Goal: Task Accomplishment & Management: Complete application form

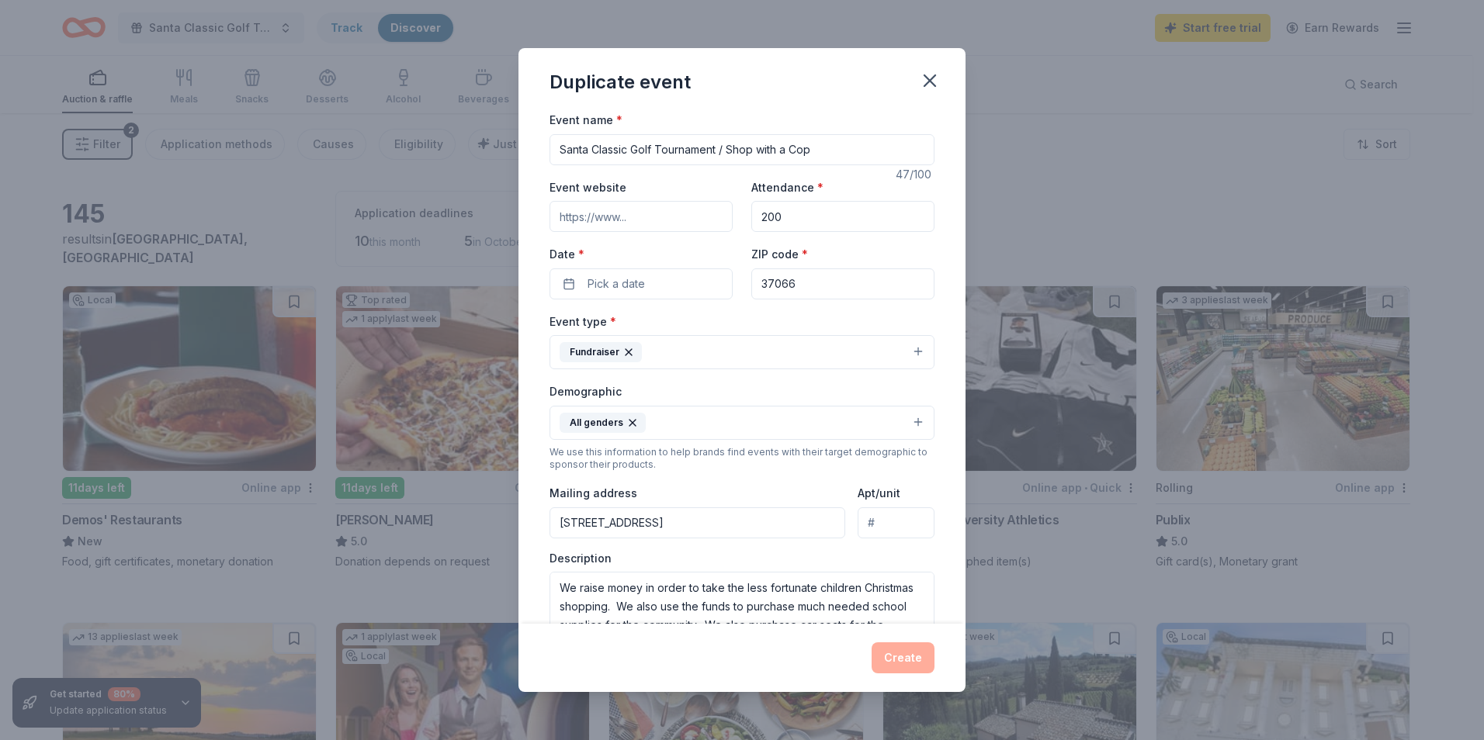
scroll to position [37, 0]
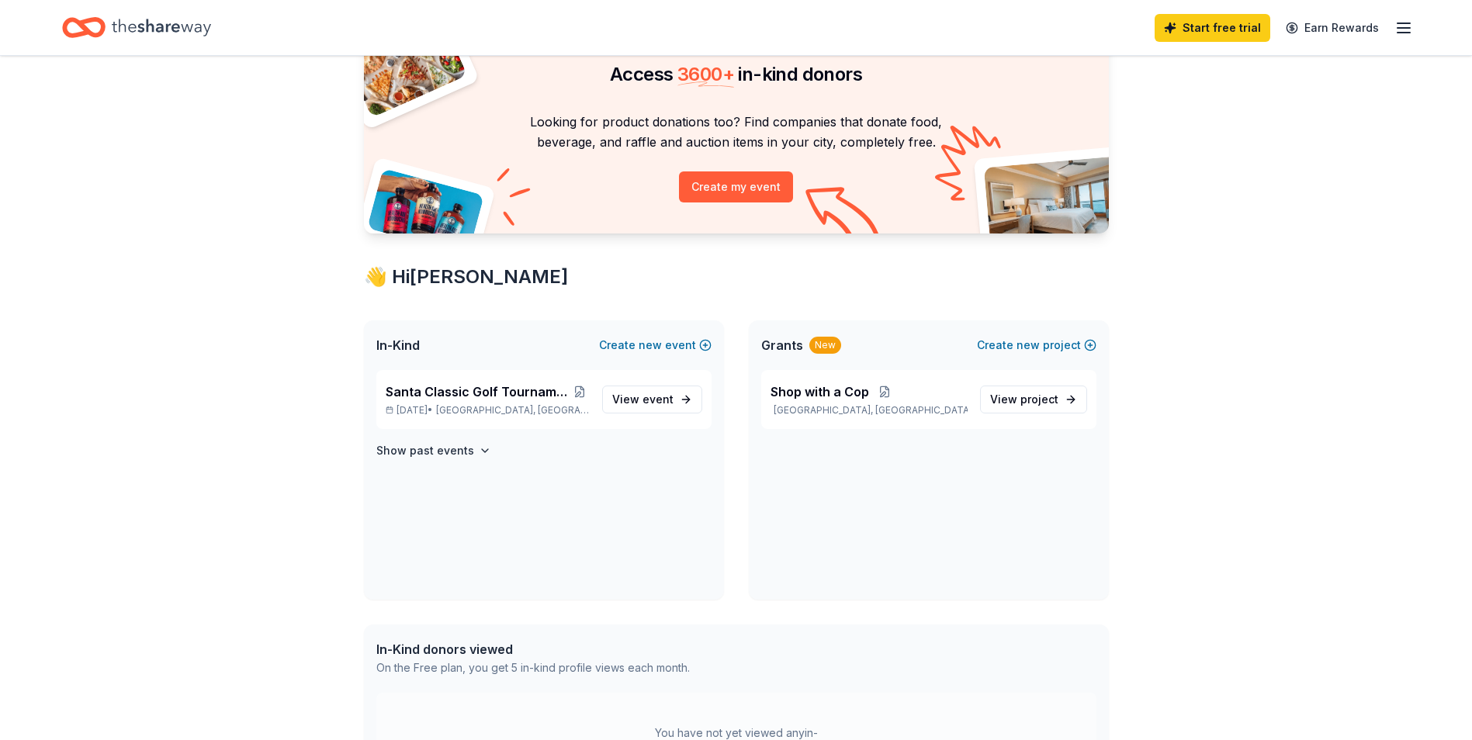
scroll to position [155, 0]
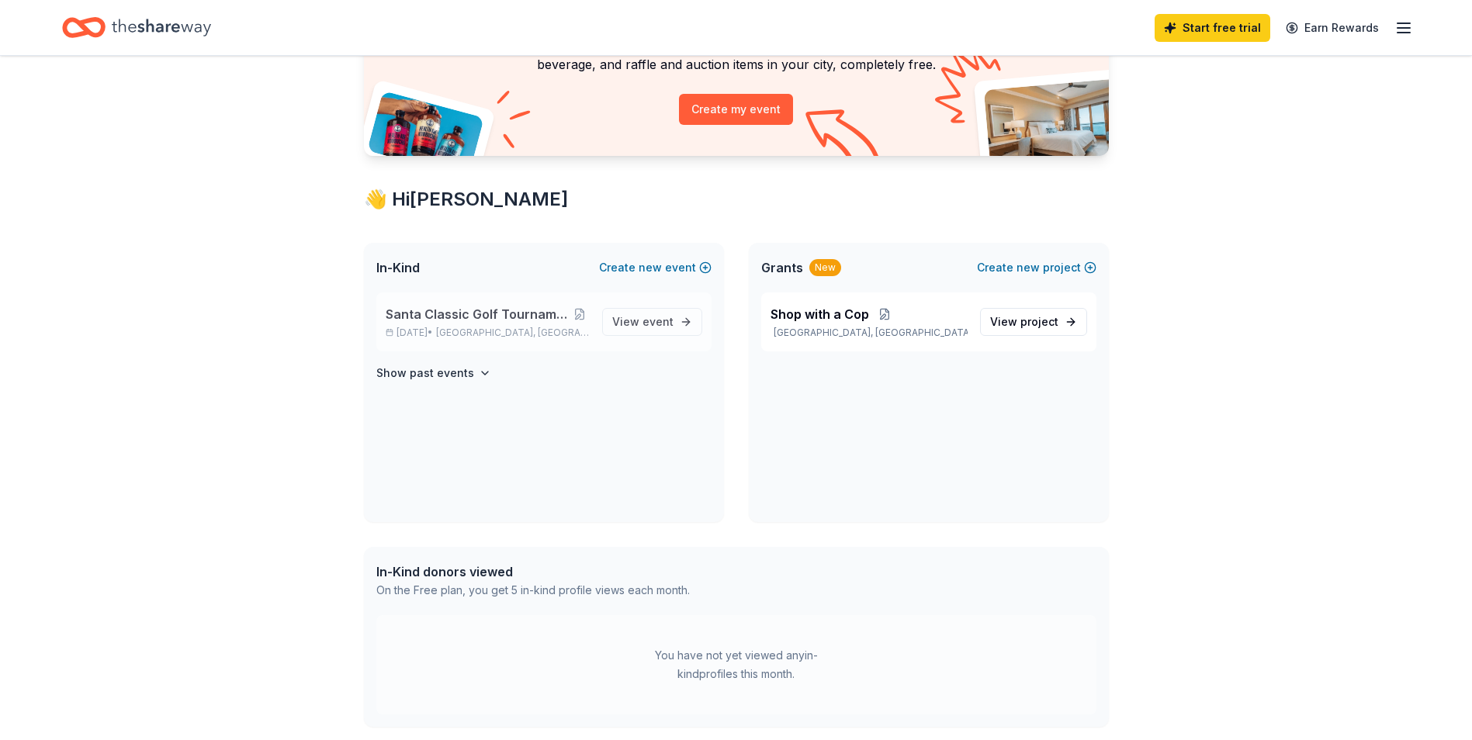
click at [464, 317] on span "Santa Classic Golf Tournament / Shop with a Cop" at bounding box center [478, 314] width 185 height 19
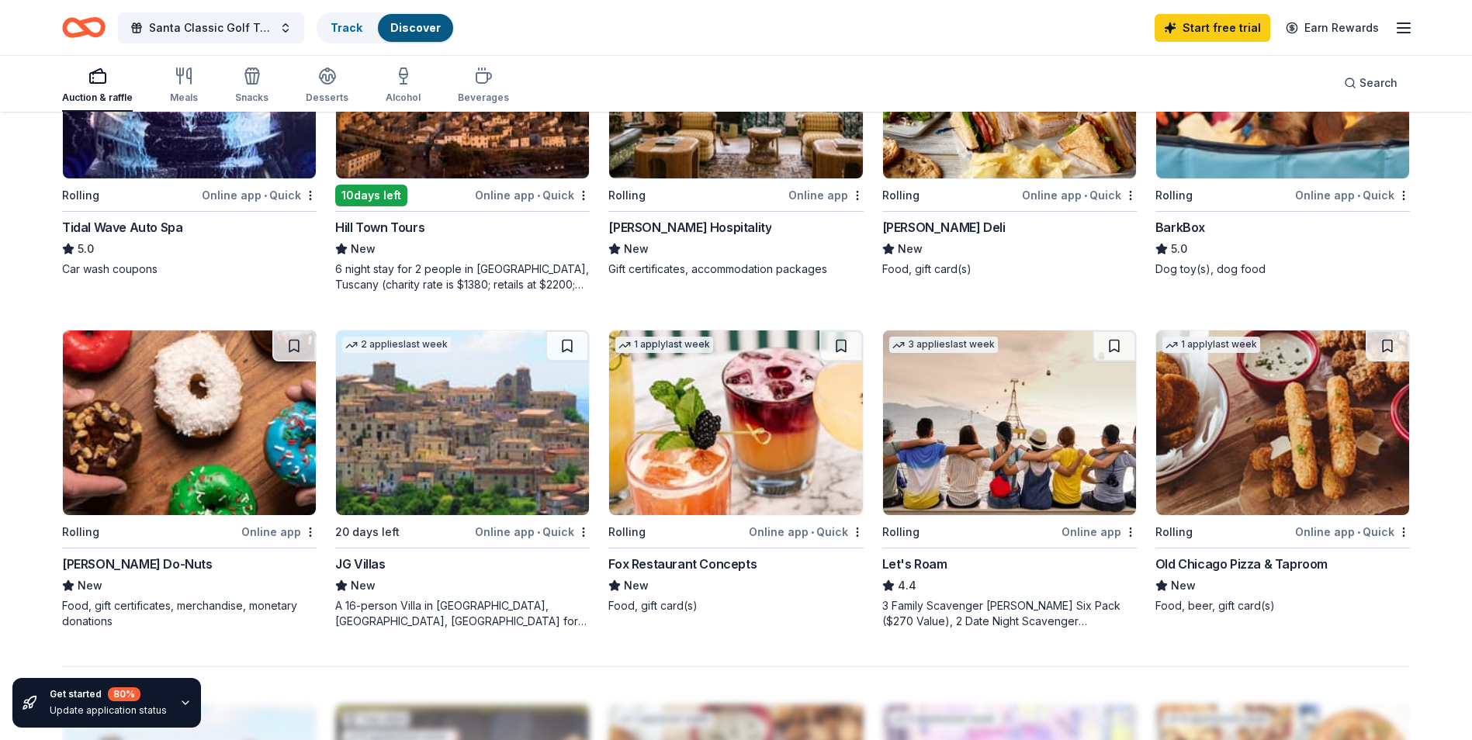
scroll to position [931, 0]
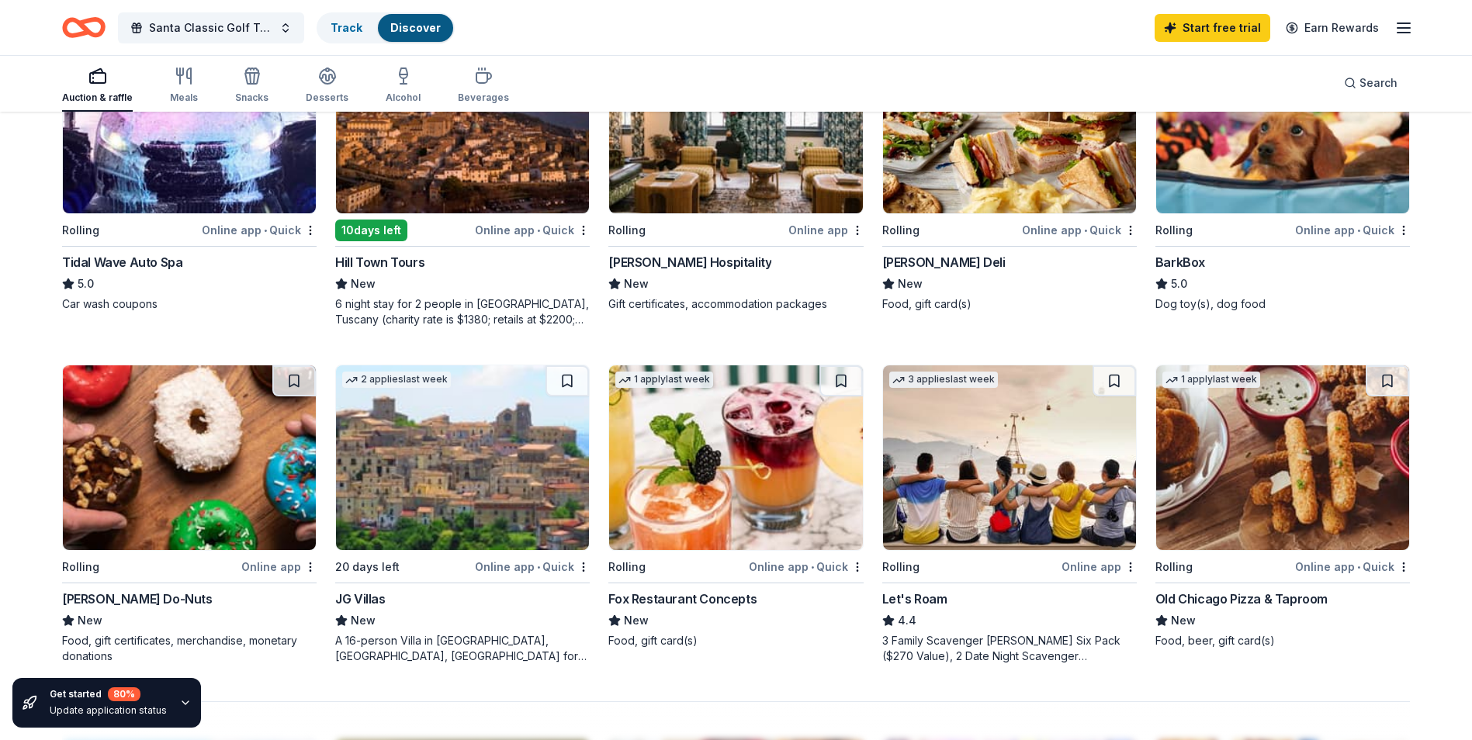
click at [946, 268] on div "[PERSON_NAME] Deli" at bounding box center [943, 262] width 123 height 19
click at [189, 75] on icon "button" at bounding box center [184, 76] width 19 height 19
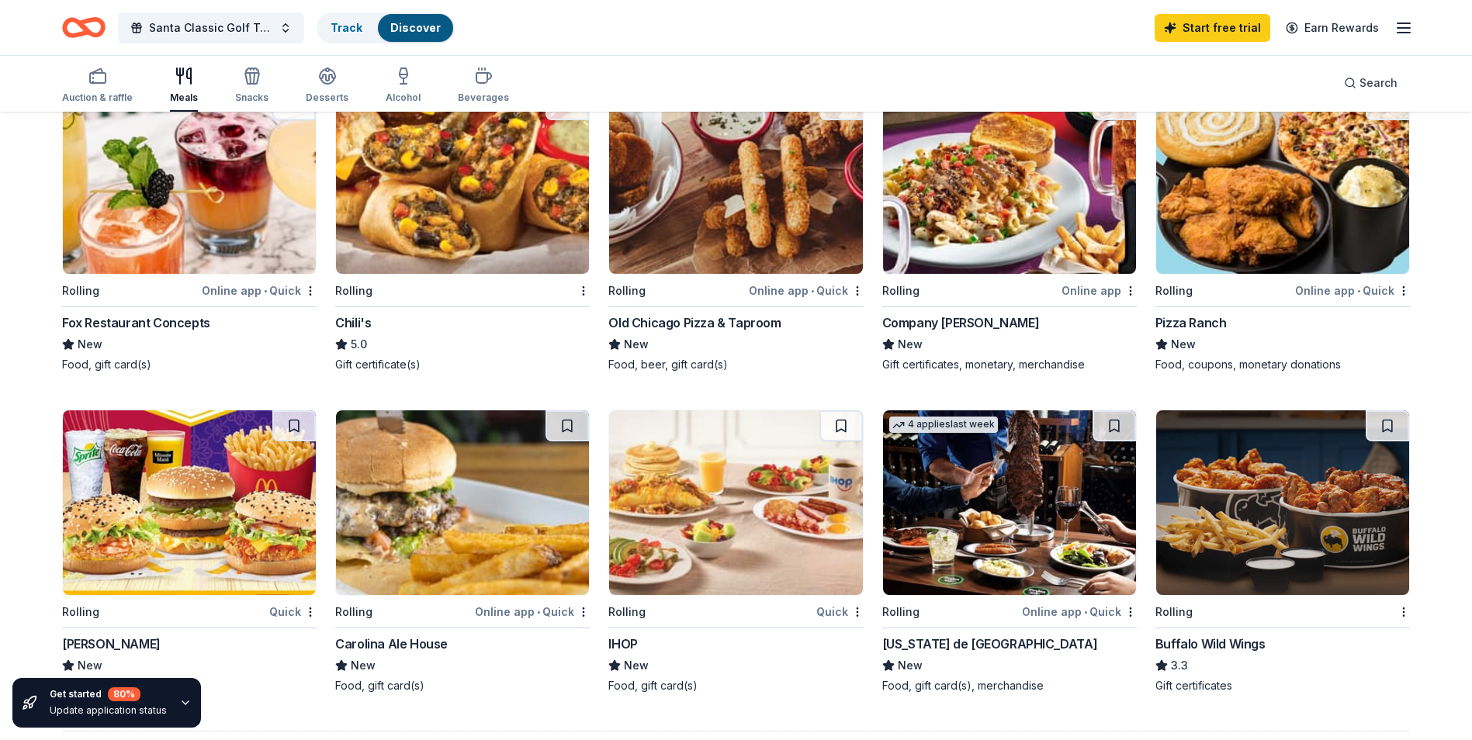
scroll to position [854, 0]
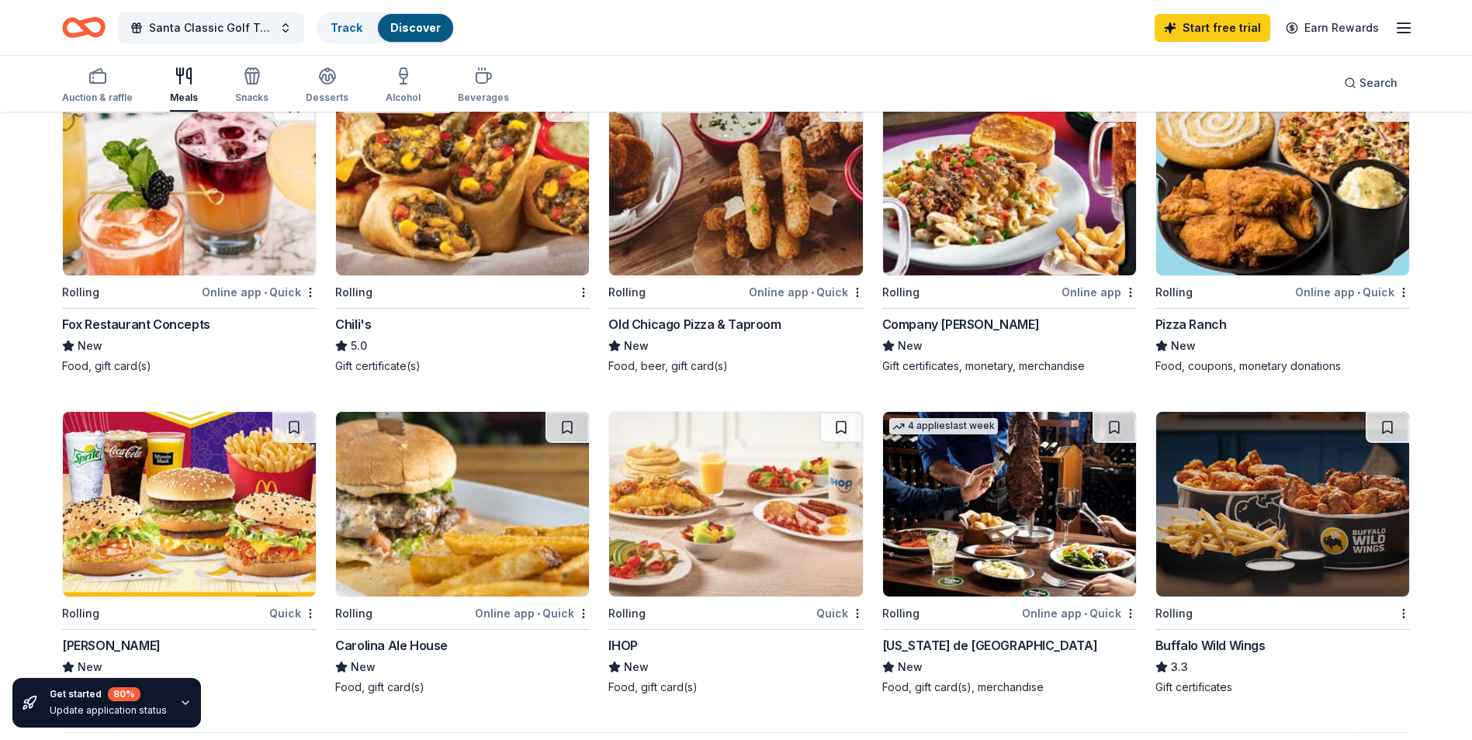
click at [354, 324] on div "Chili's" at bounding box center [353, 324] width 36 height 19
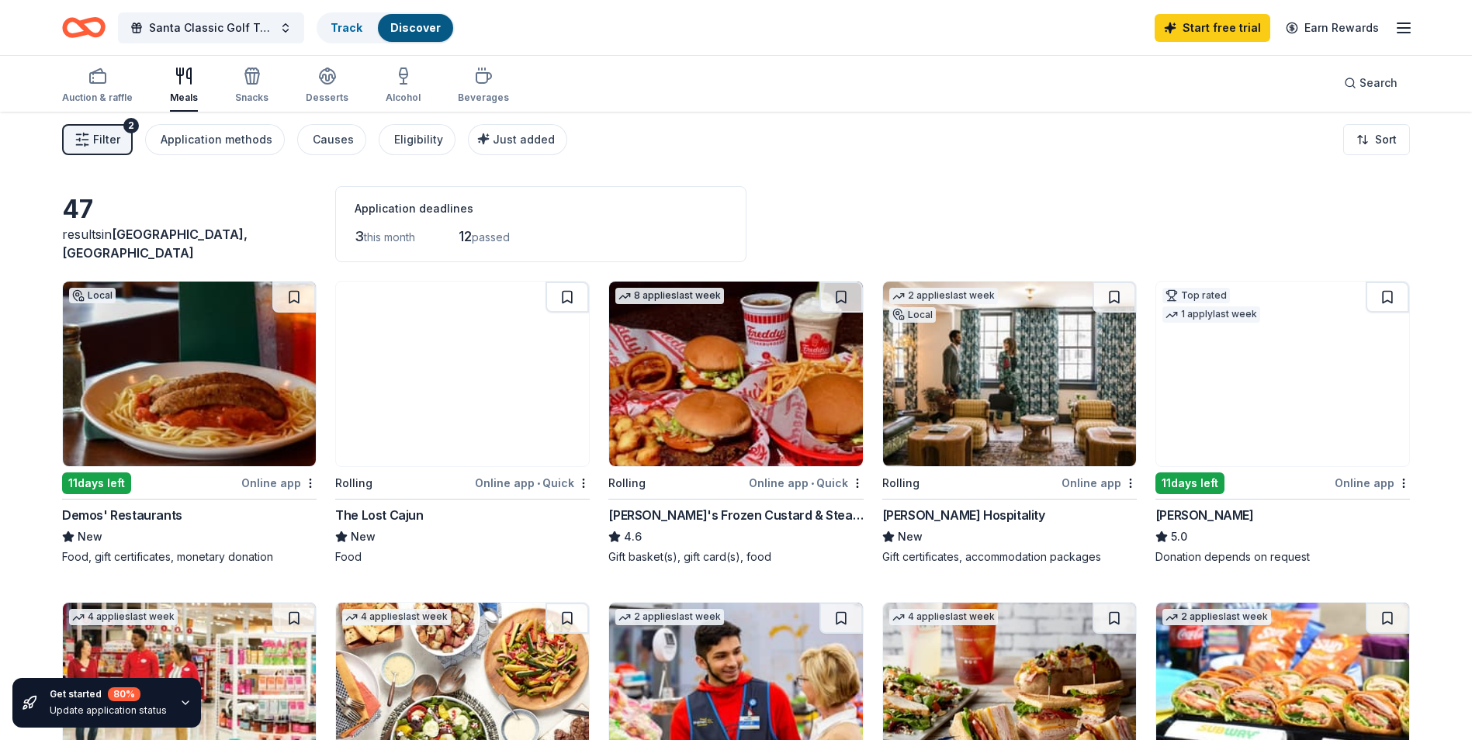
scroll to position [0, 0]
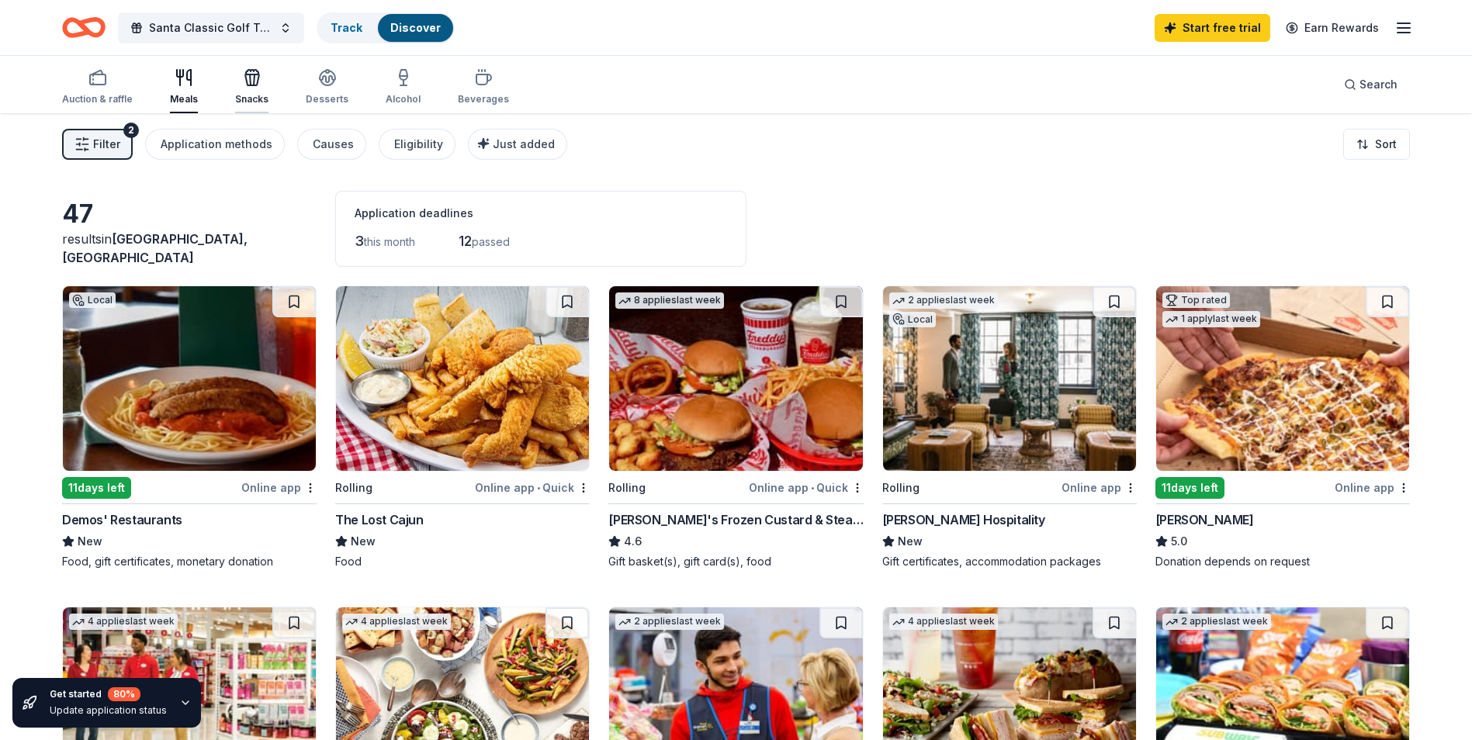
click at [245, 85] on icon "button" at bounding box center [252, 79] width 14 height 11
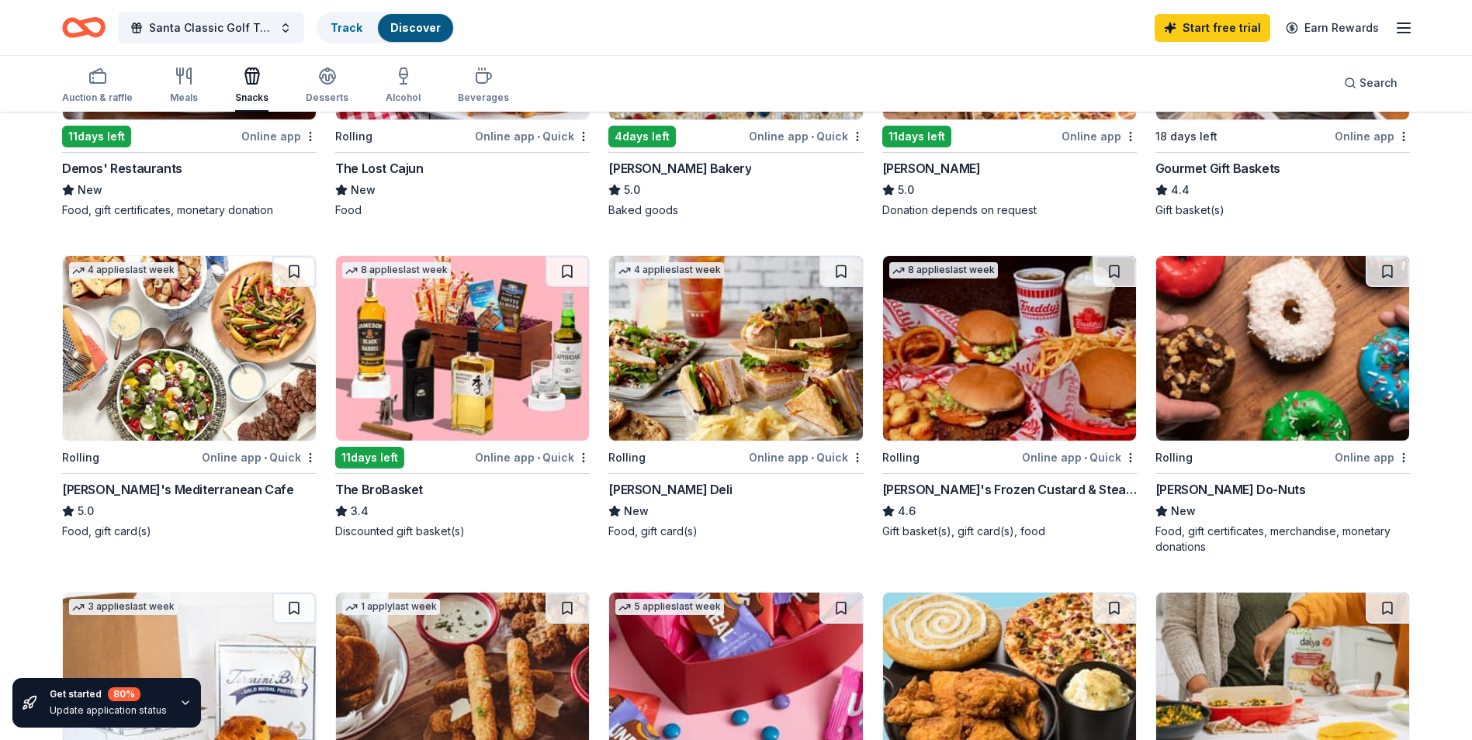
scroll to position [388, 0]
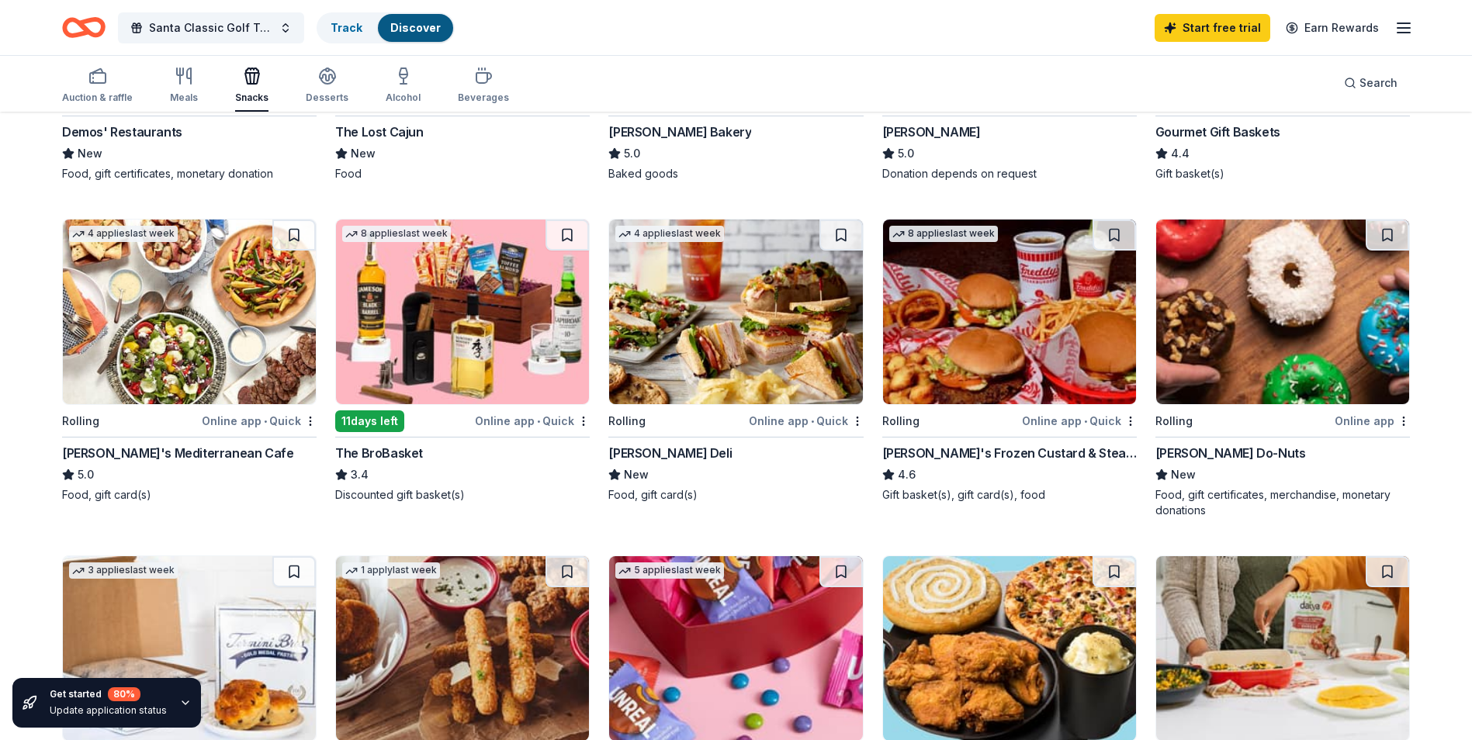
click at [382, 452] on div "The BroBasket" at bounding box center [379, 453] width 88 height 19
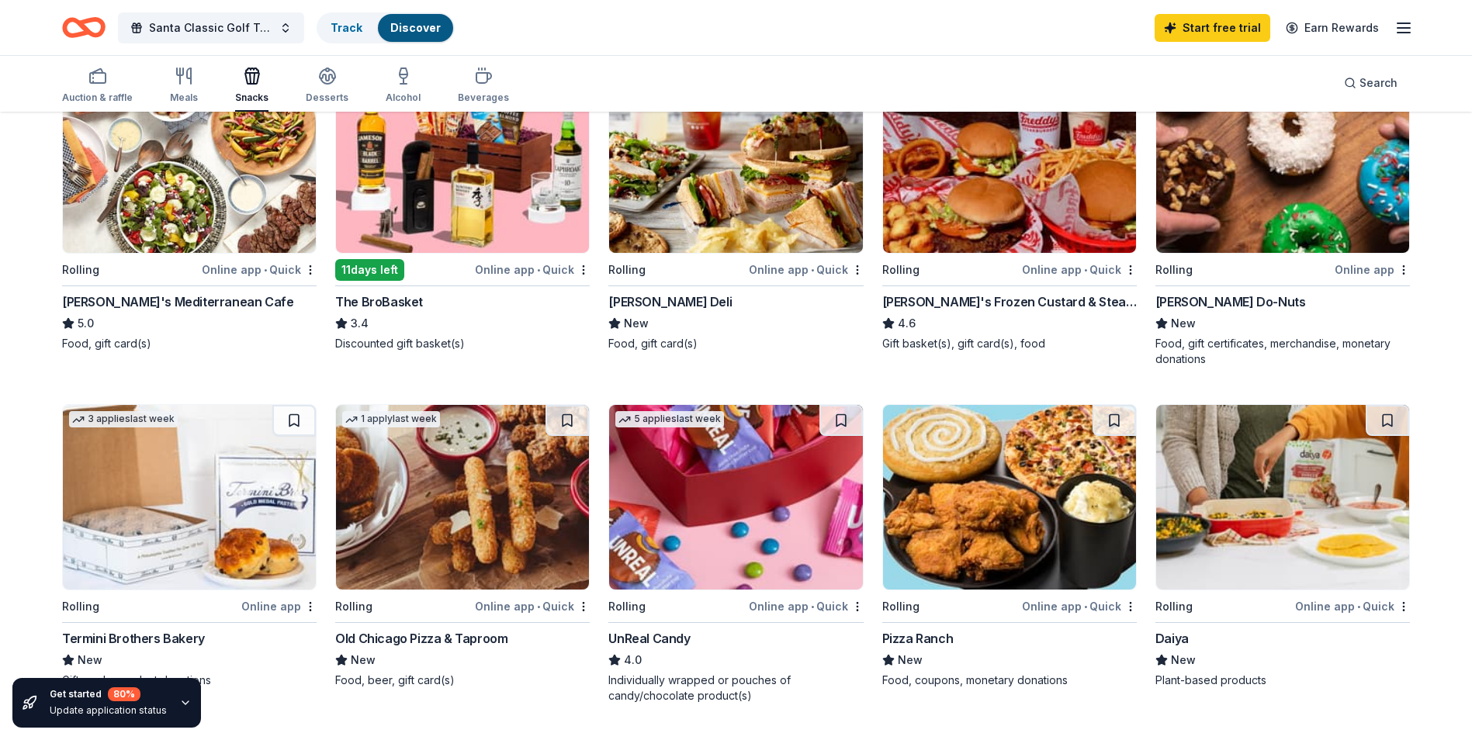
scroll to position [621, 0]
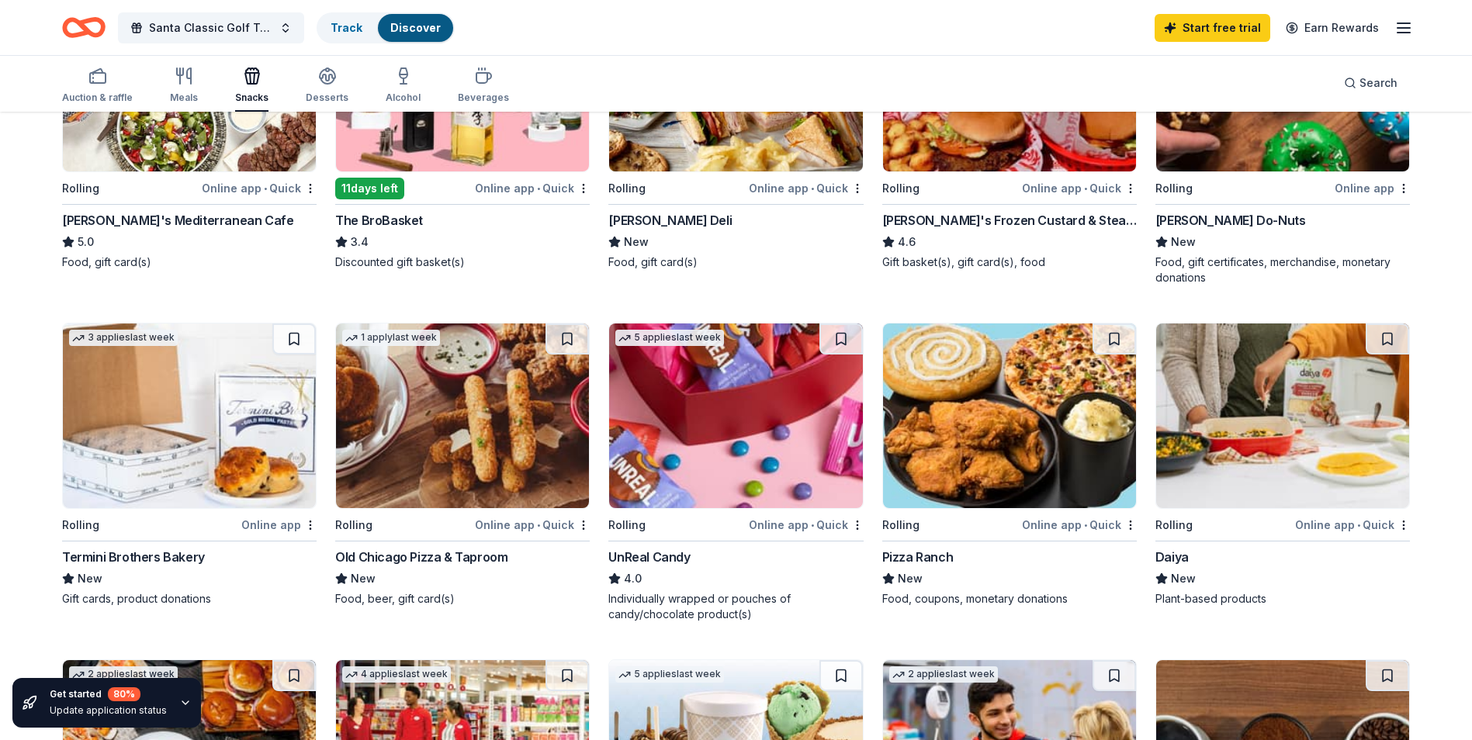
click at [1202, 219] on div "Shipley Do-Nuts" at bounding box center [1230, 220] width 151 height 19
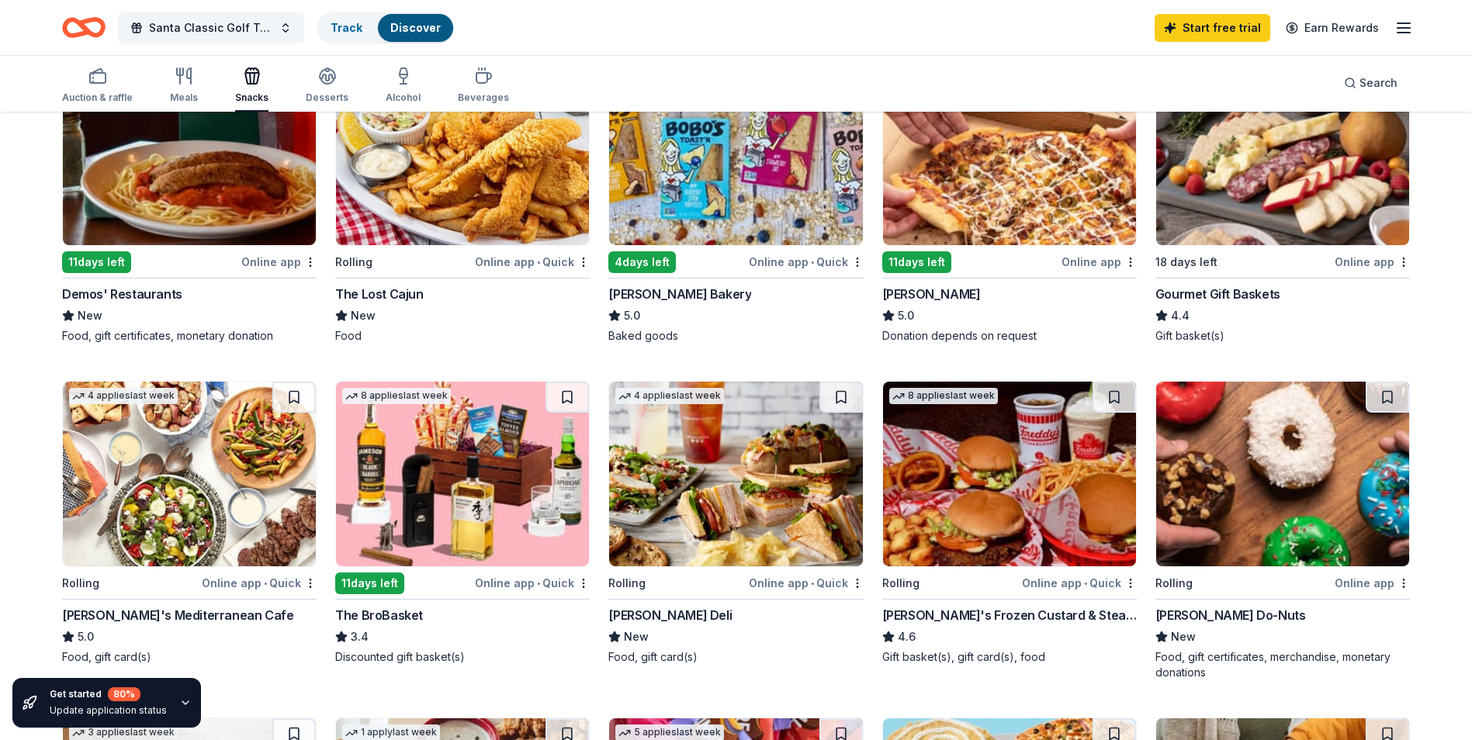
scroll to position [0, 0]
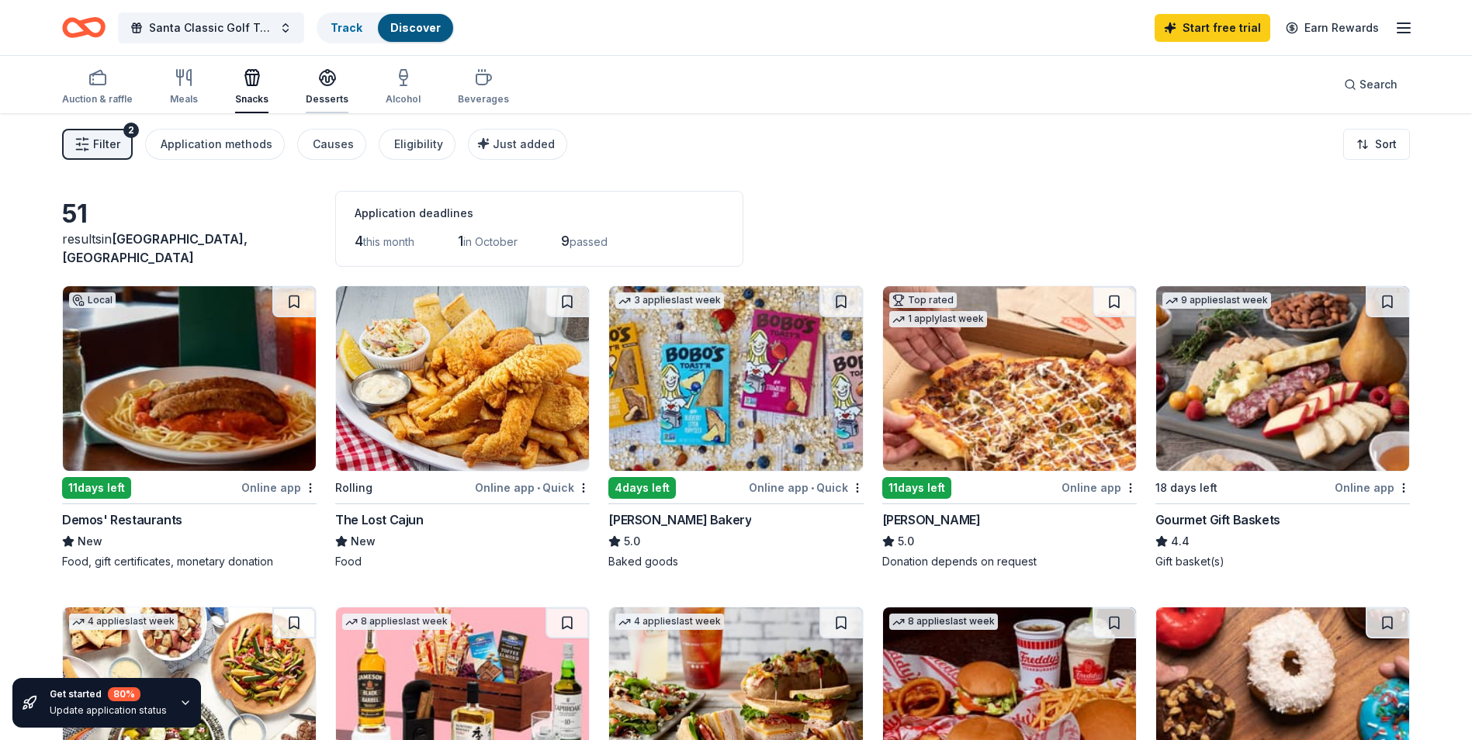
click at [316, 87] on div "Desserts" at bounding box center [327, 86] width 43 height 37
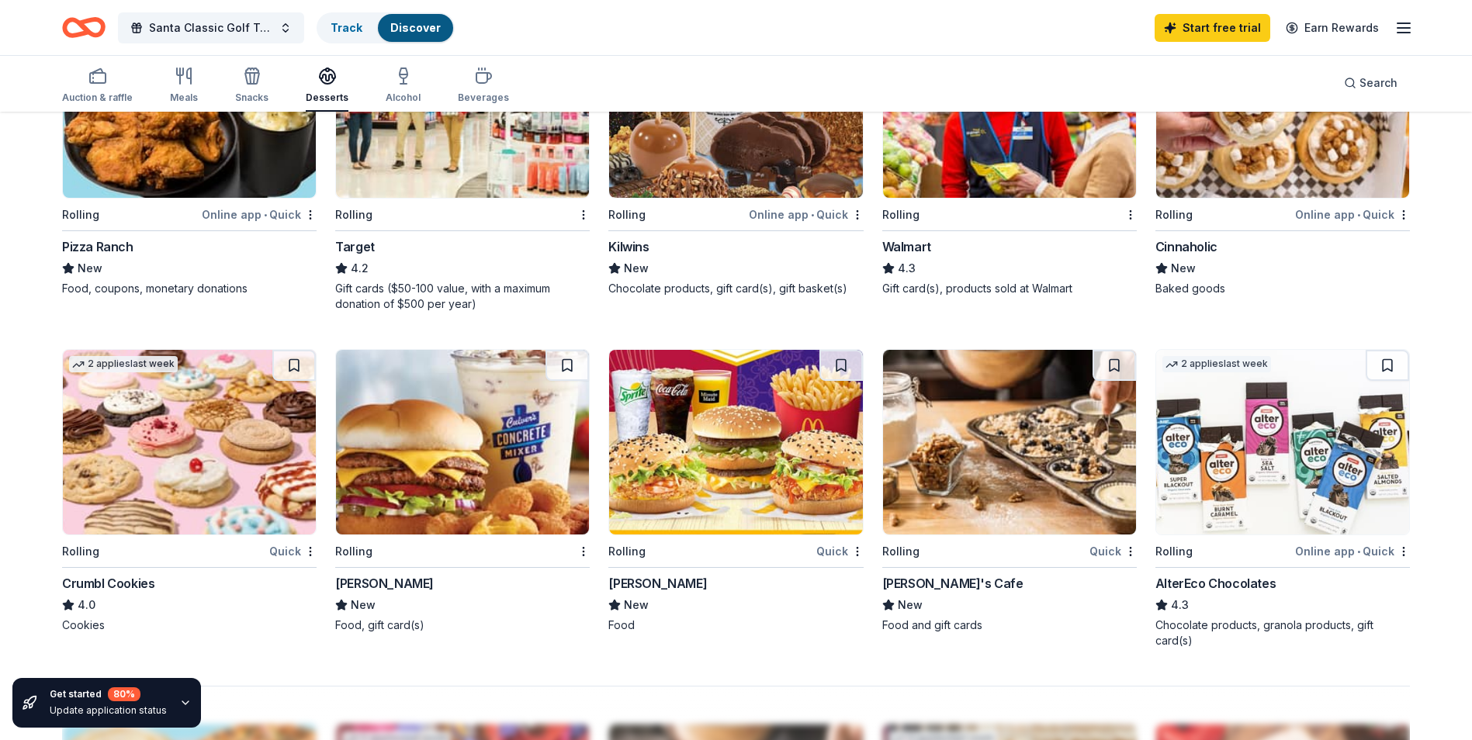
scroll to position [1009, 0]
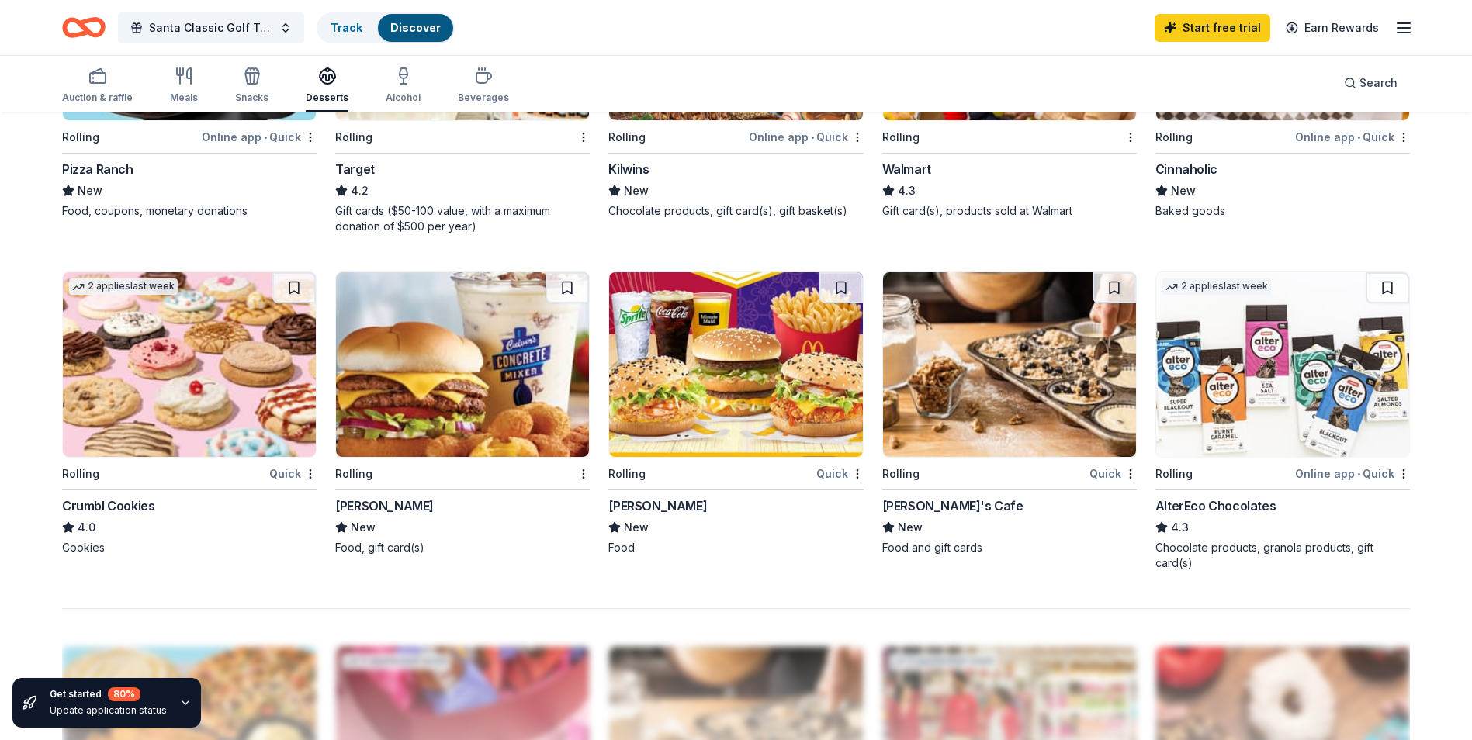
click at [123, 508] on div "Crumbl Cookies" at bounding box center [108, 506] width 92 height 19
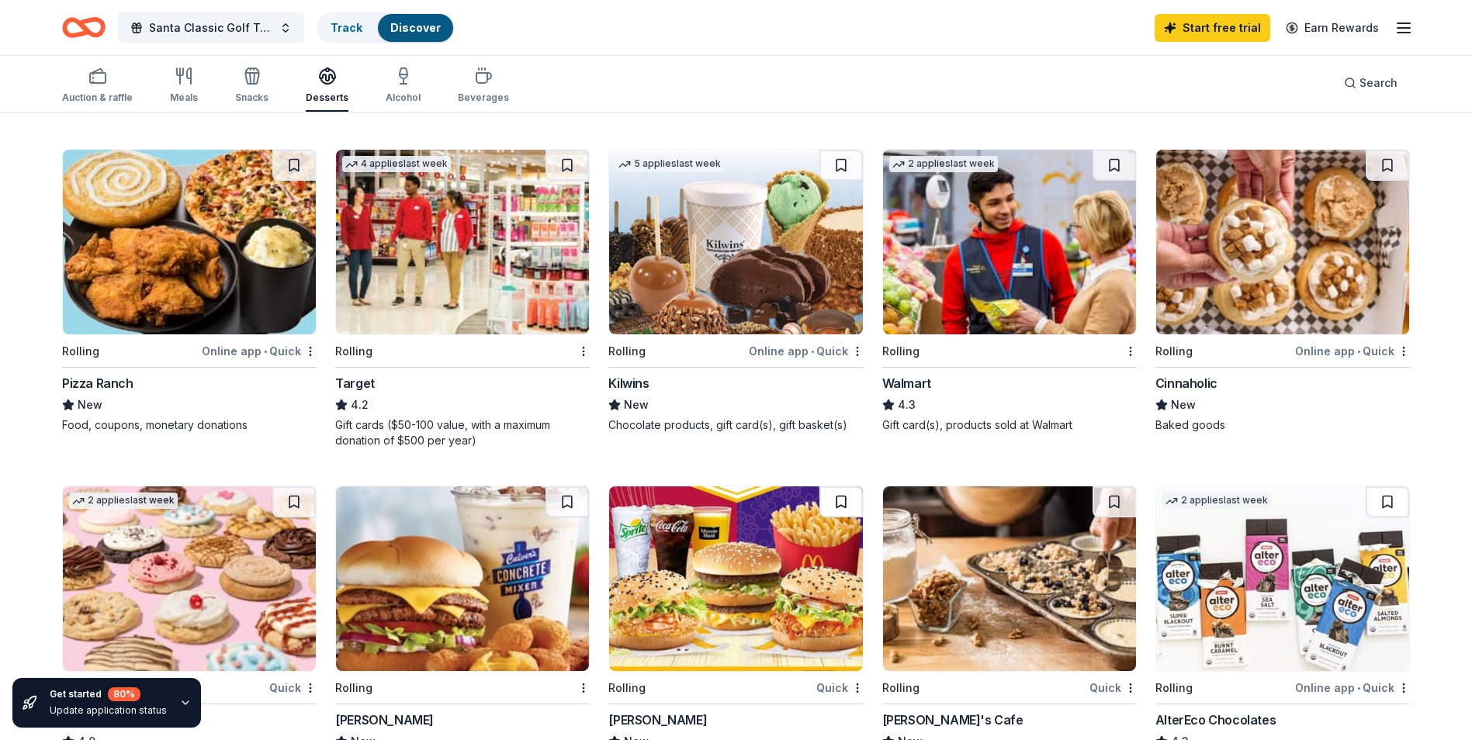
scroll to position [776, 0]
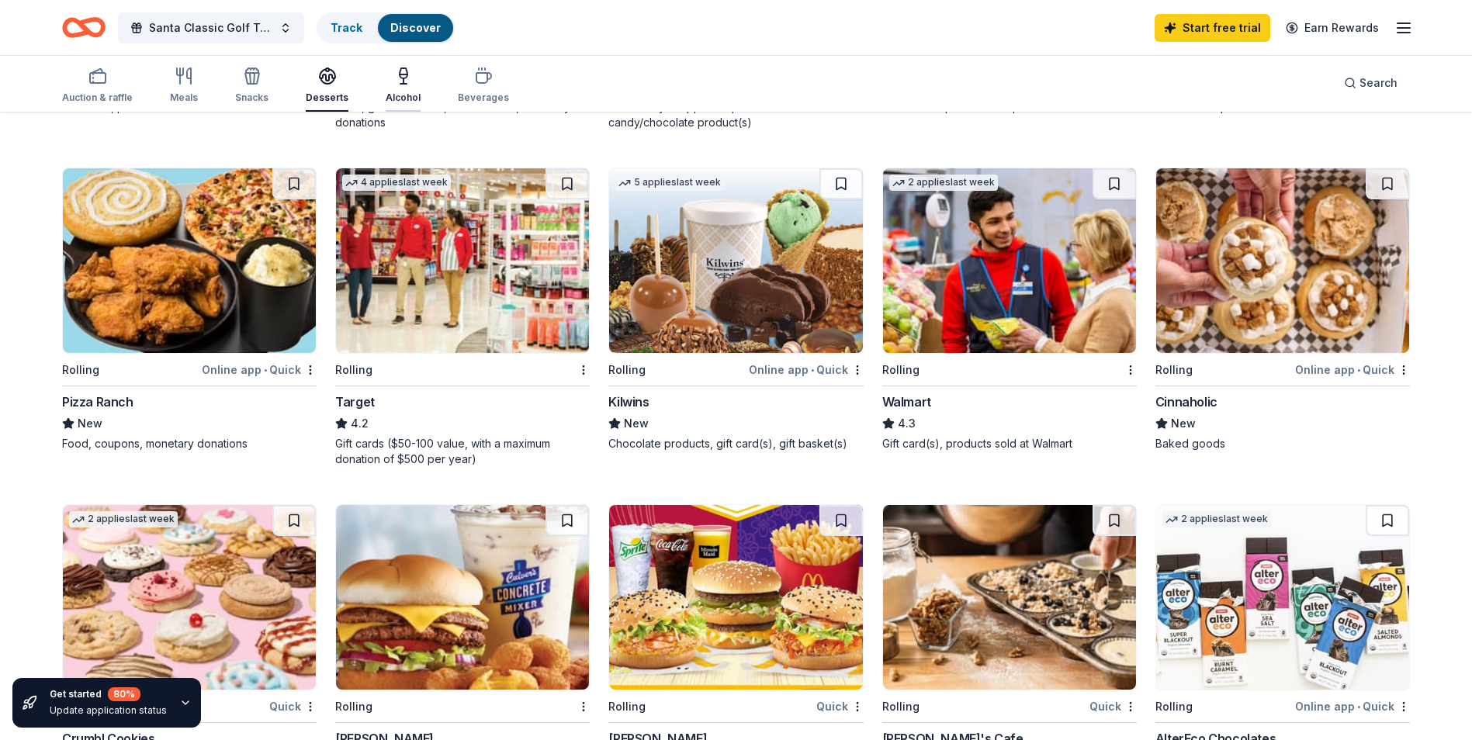
click at [397, 89] on div "Alcohol" at bounding box center [403, 85] width 35 height 37
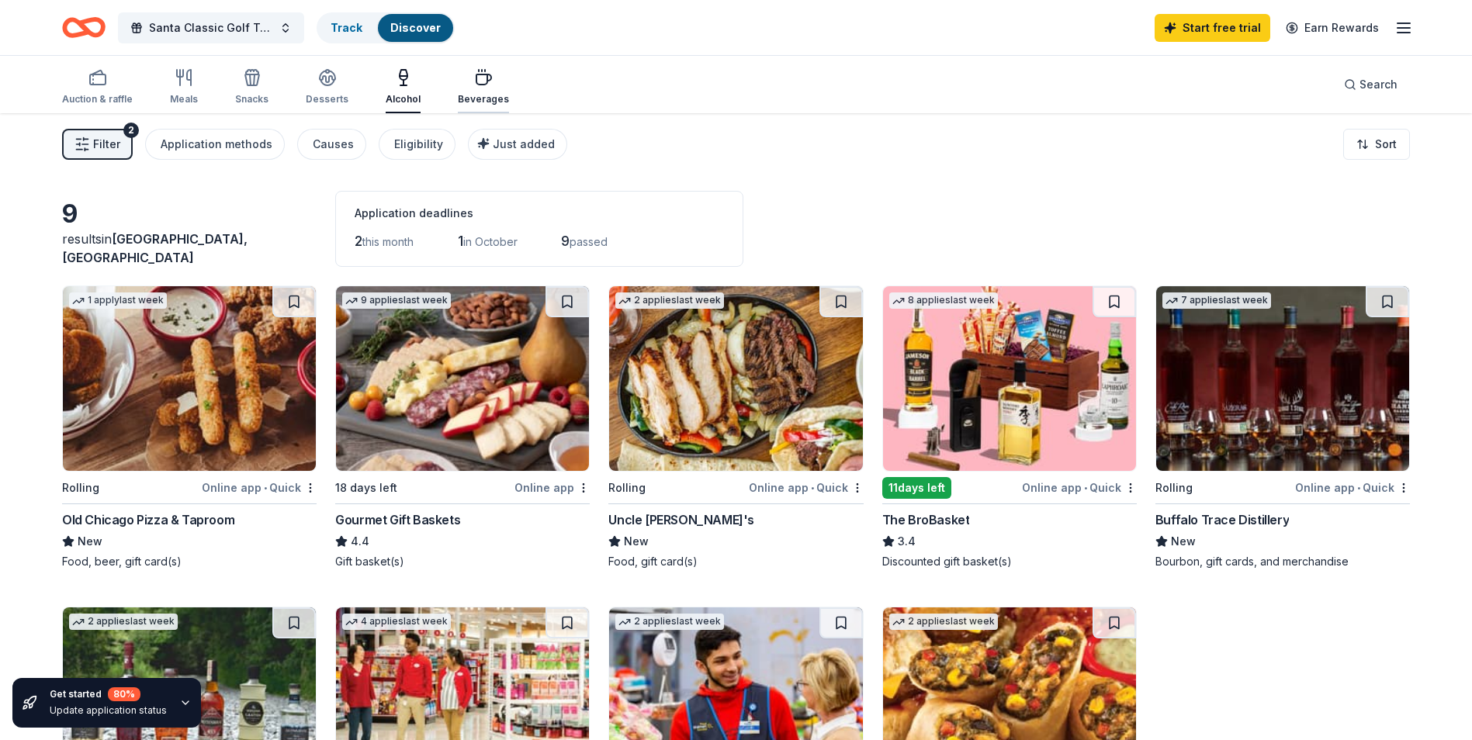
click at [476, 84] on icon "button" at bounding box center [483, 79] width 15 height 10
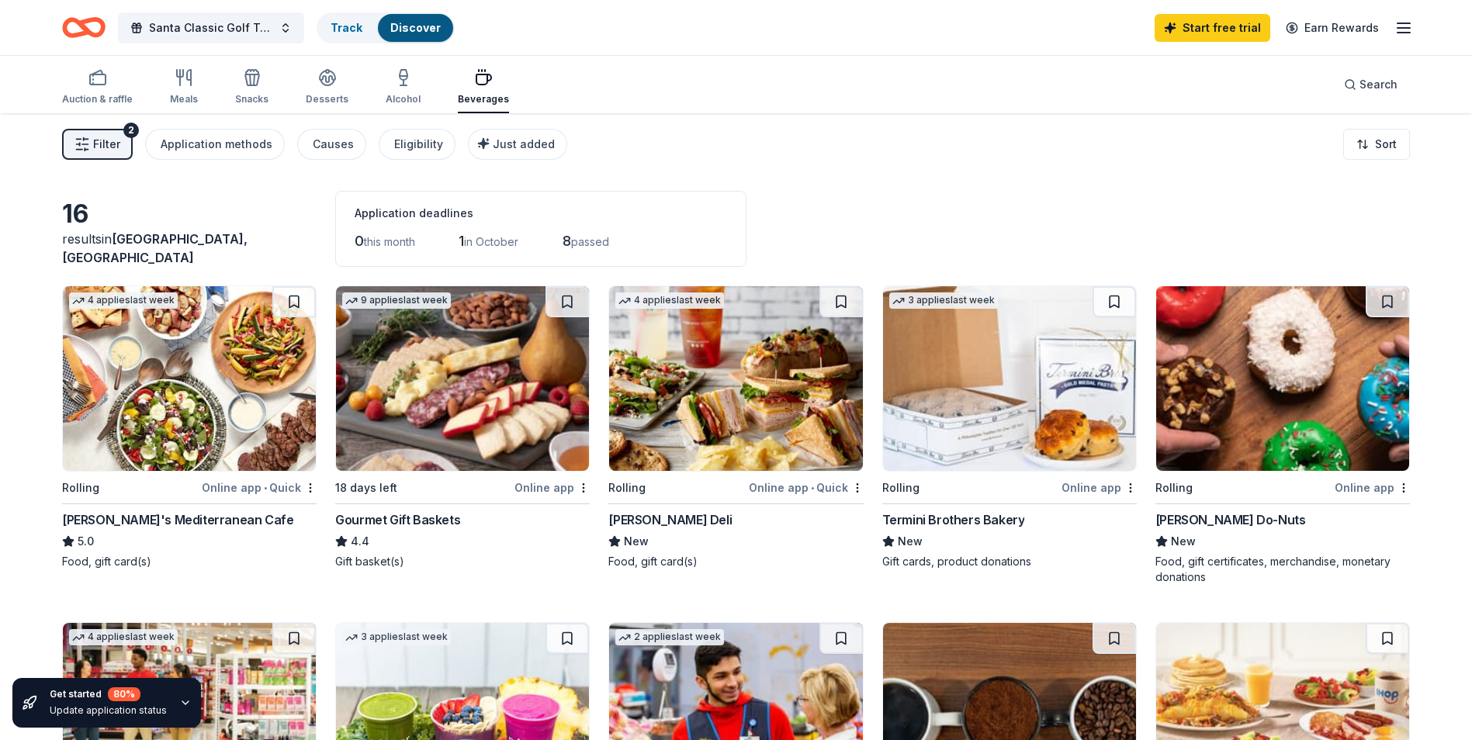
click at [113, 133] on button "Filter 2" at bounding box center [97, 144] width 71 height 31
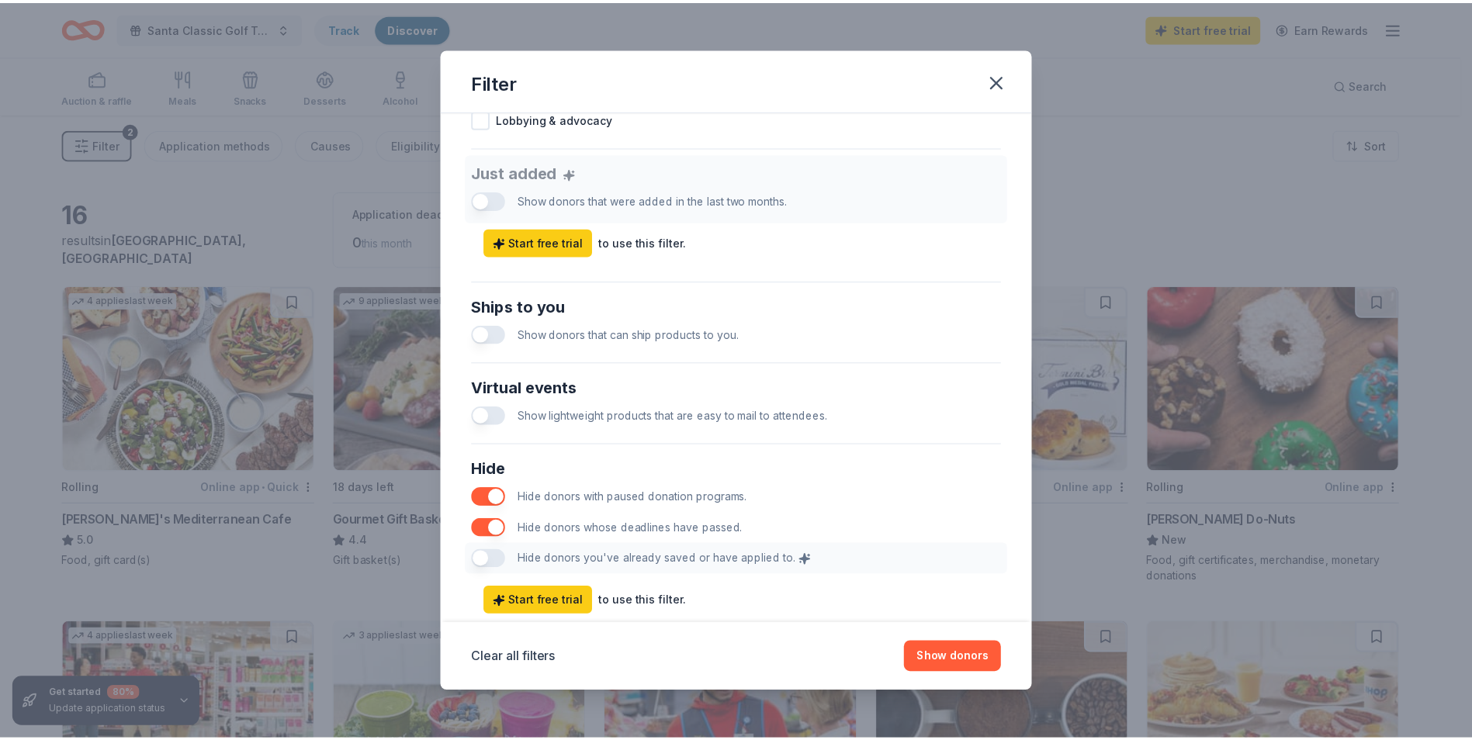
scroll to position [615, 0]
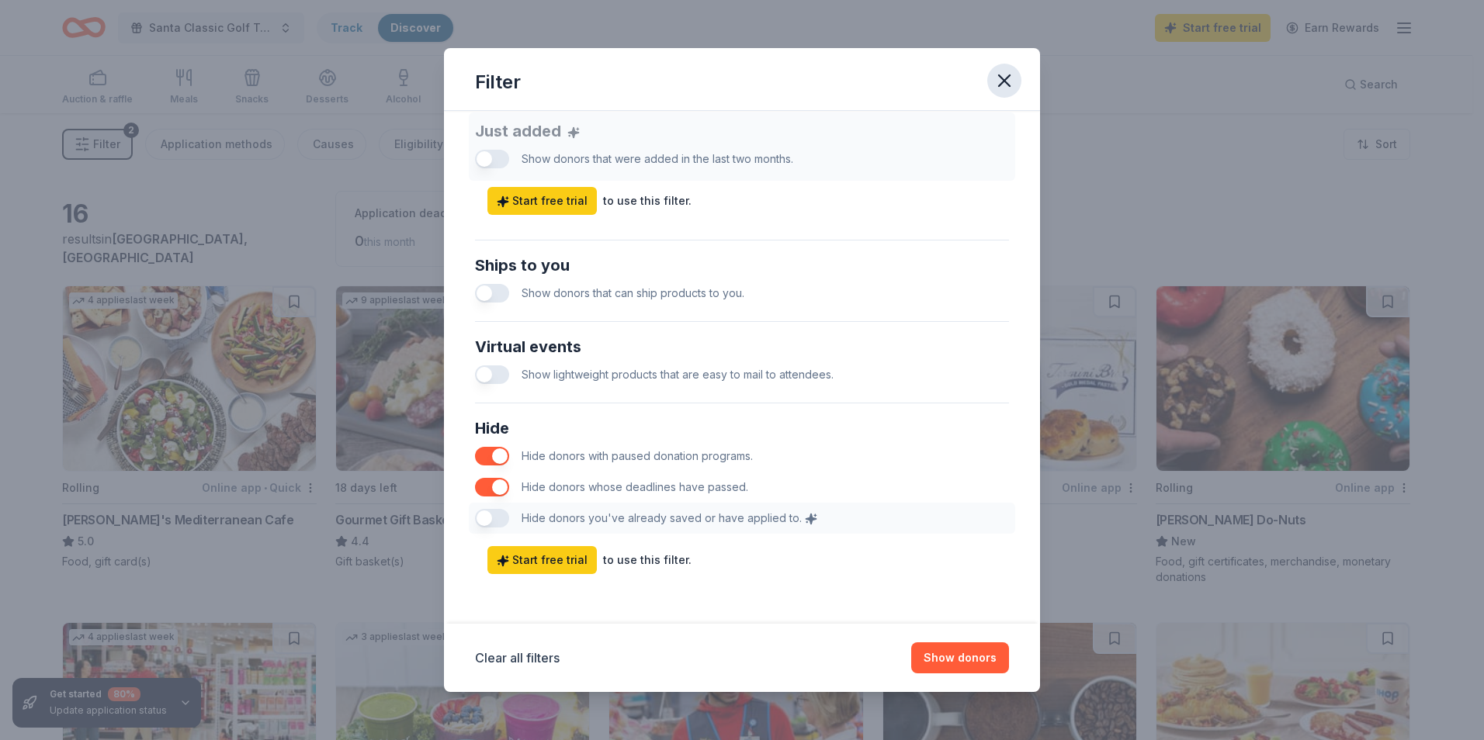
click at [1005, 76] on icon "button" at bounding box center [1004, 81] width 22 height 22
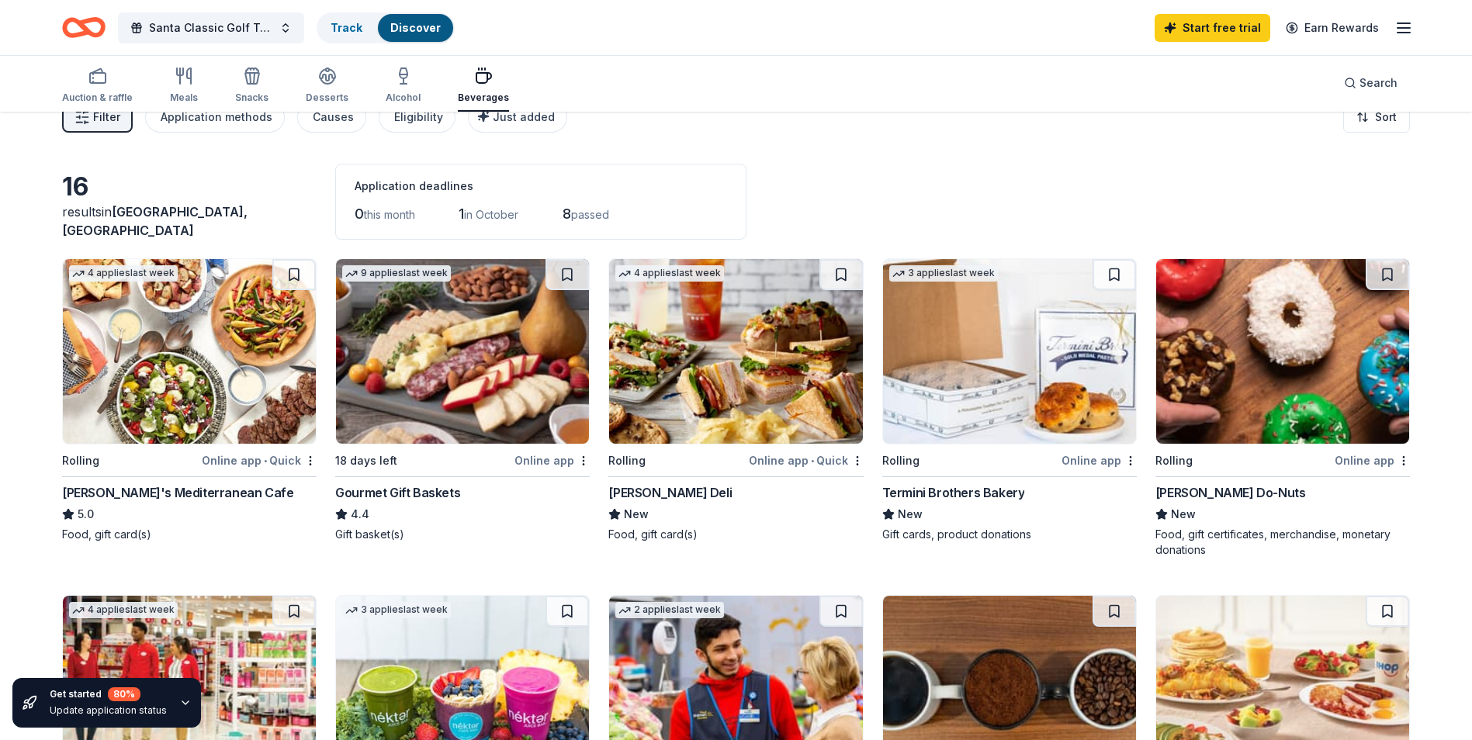
scroll to position [0, 0]
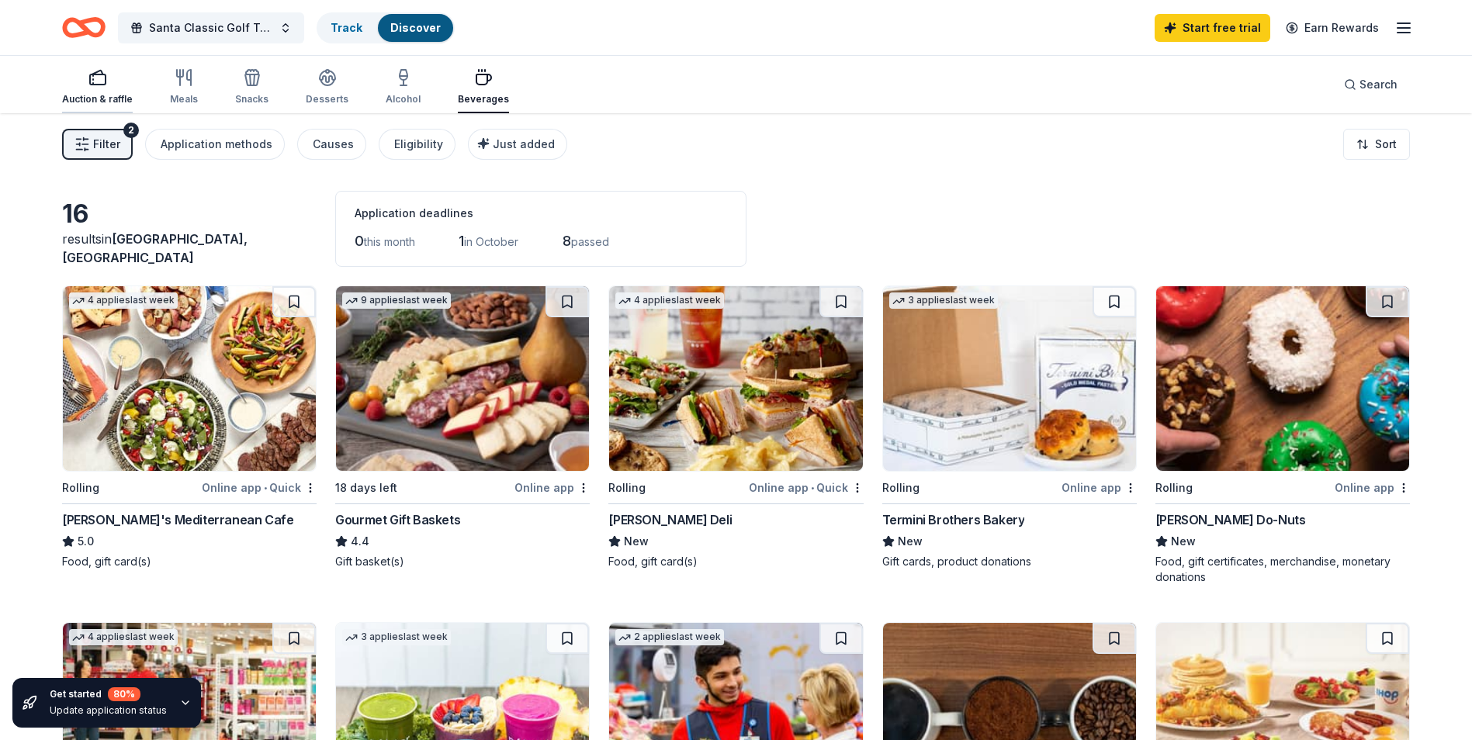
click at [90, 78] on icon "button" at bounding box center [97, 77] width 19 height 19
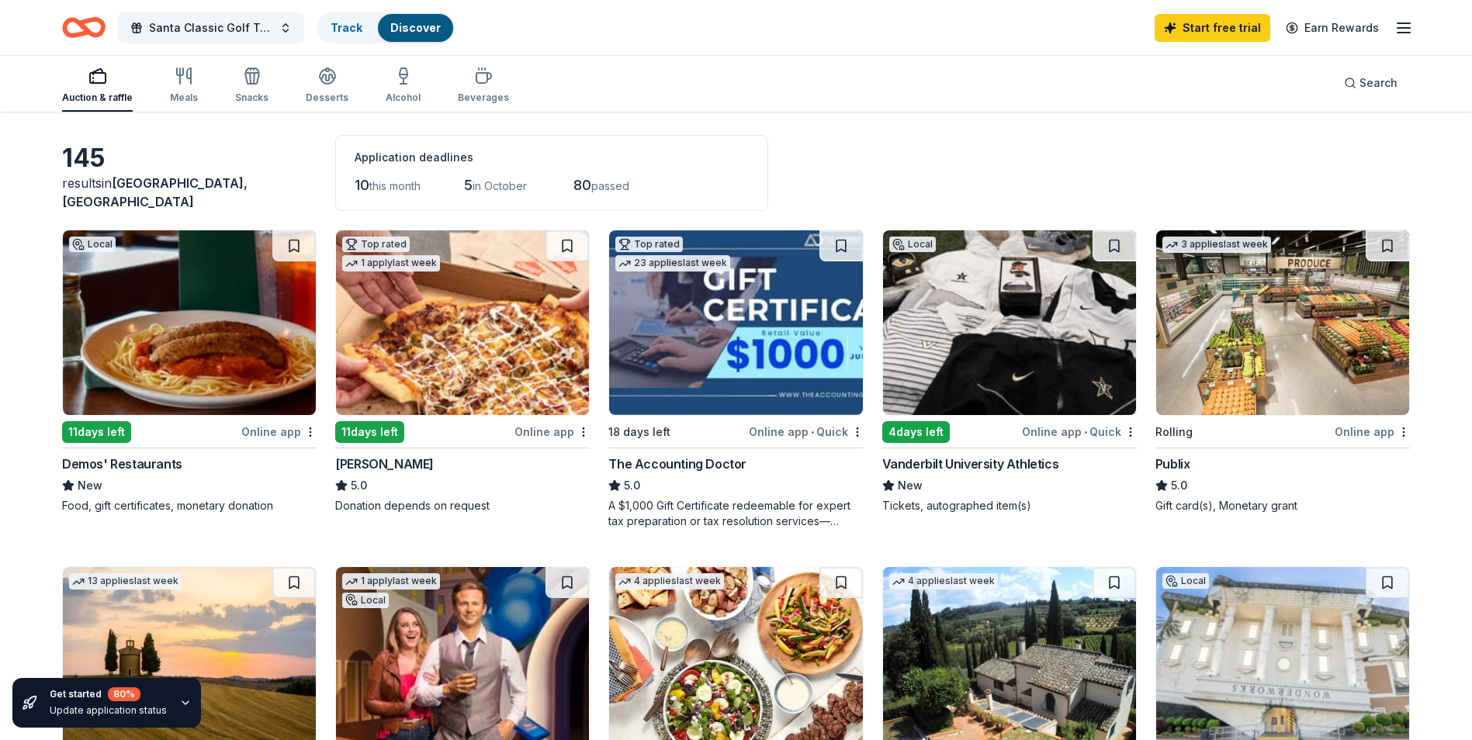
scroll to position [78, 0]
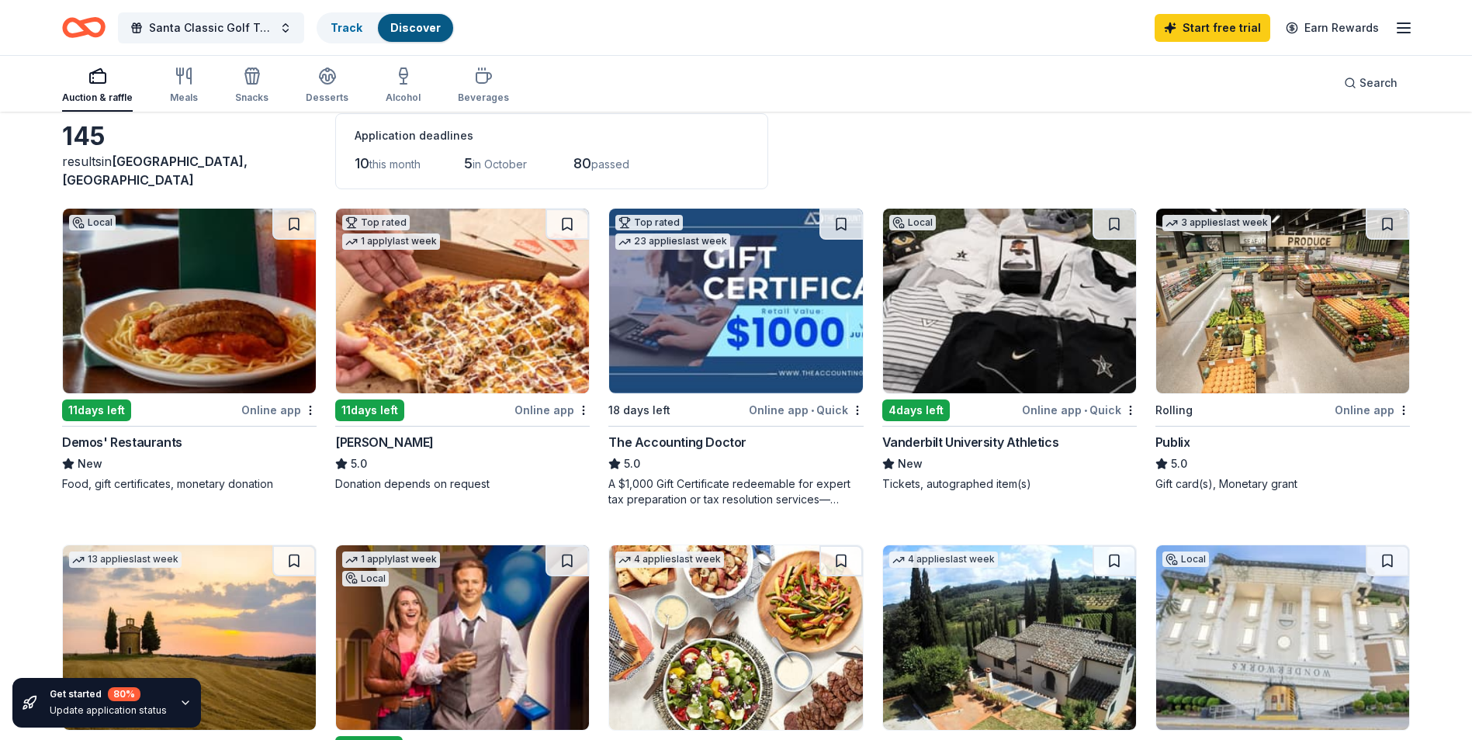
click at [1013, 441] on div "Vanderbilt University Athletics" at bounding box center [970, 442] width 177 height 19
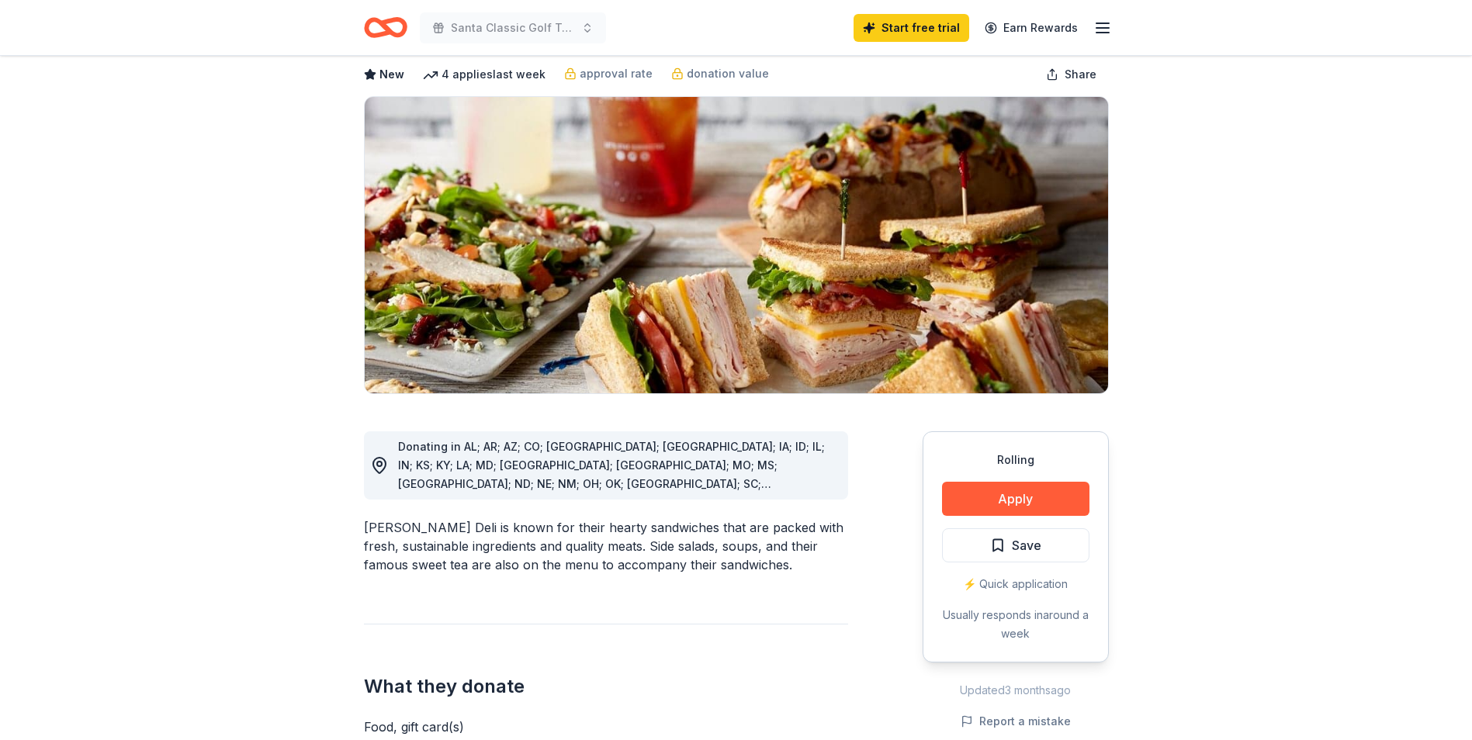
scroll to position [155, 0]
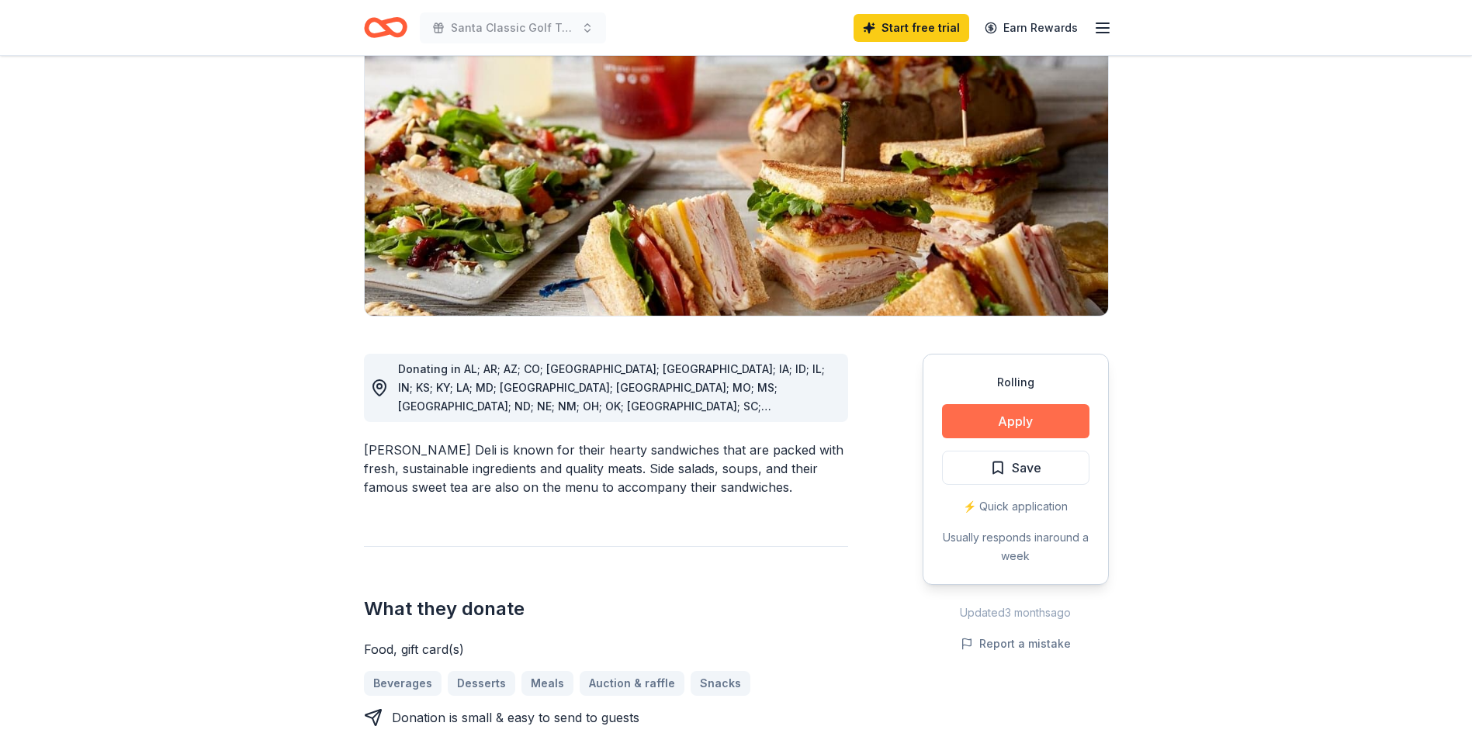
click at [1022, 424] on button "Apply" at bounding box center [1015, 421] width 147 height 34
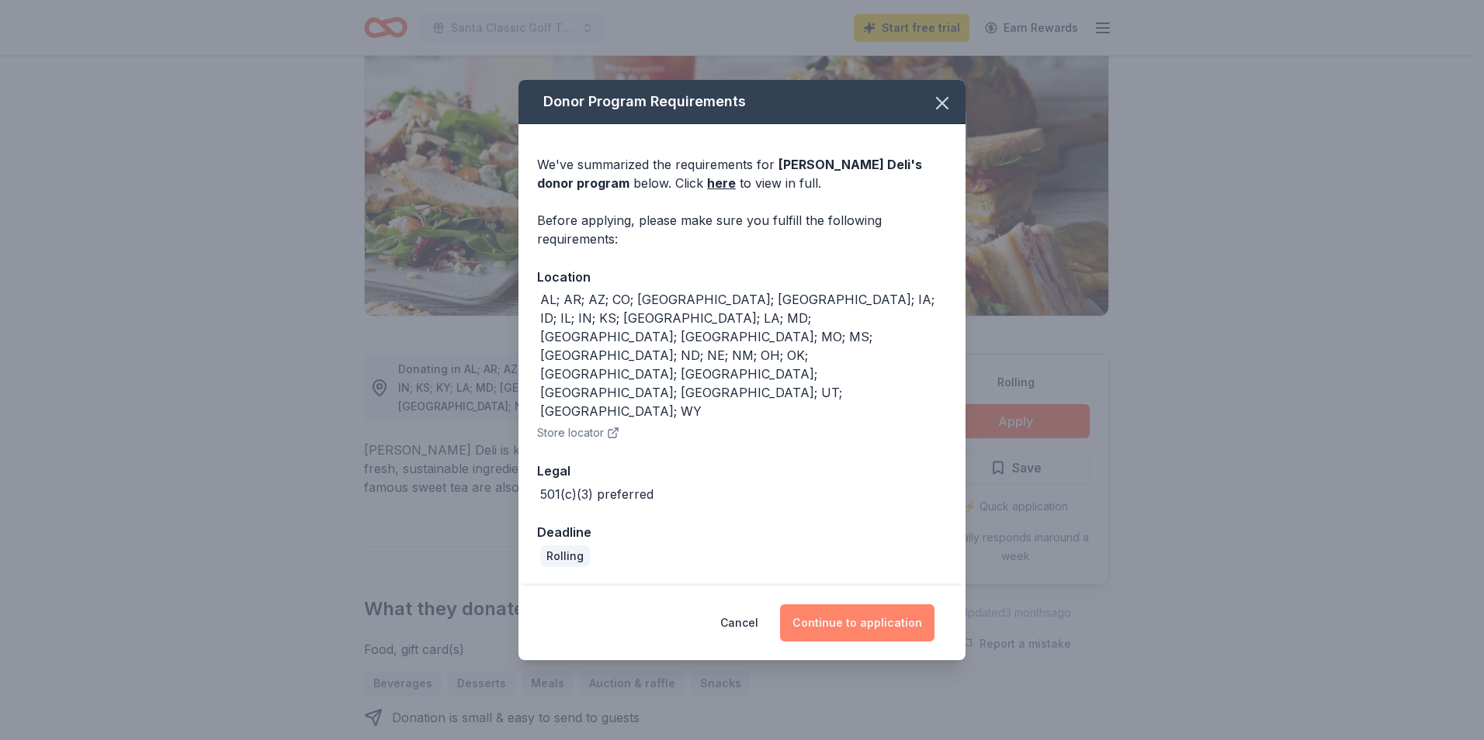
click at [852, 605] on button "Continue to application" at bounding box center [857, 623] width 154 height 37
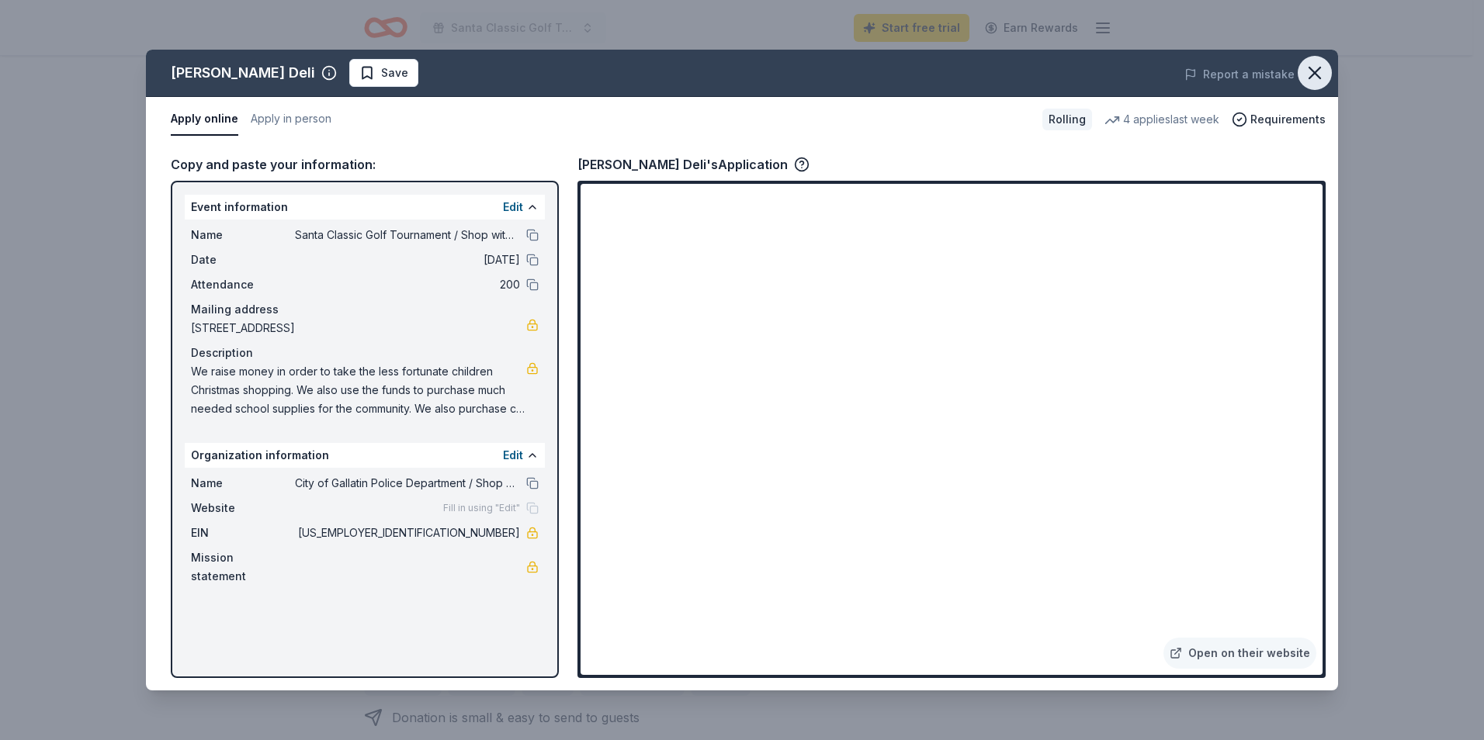
click at [1318, 72] on icon "button" at bounding box center [1315, 73] width 22 height 22
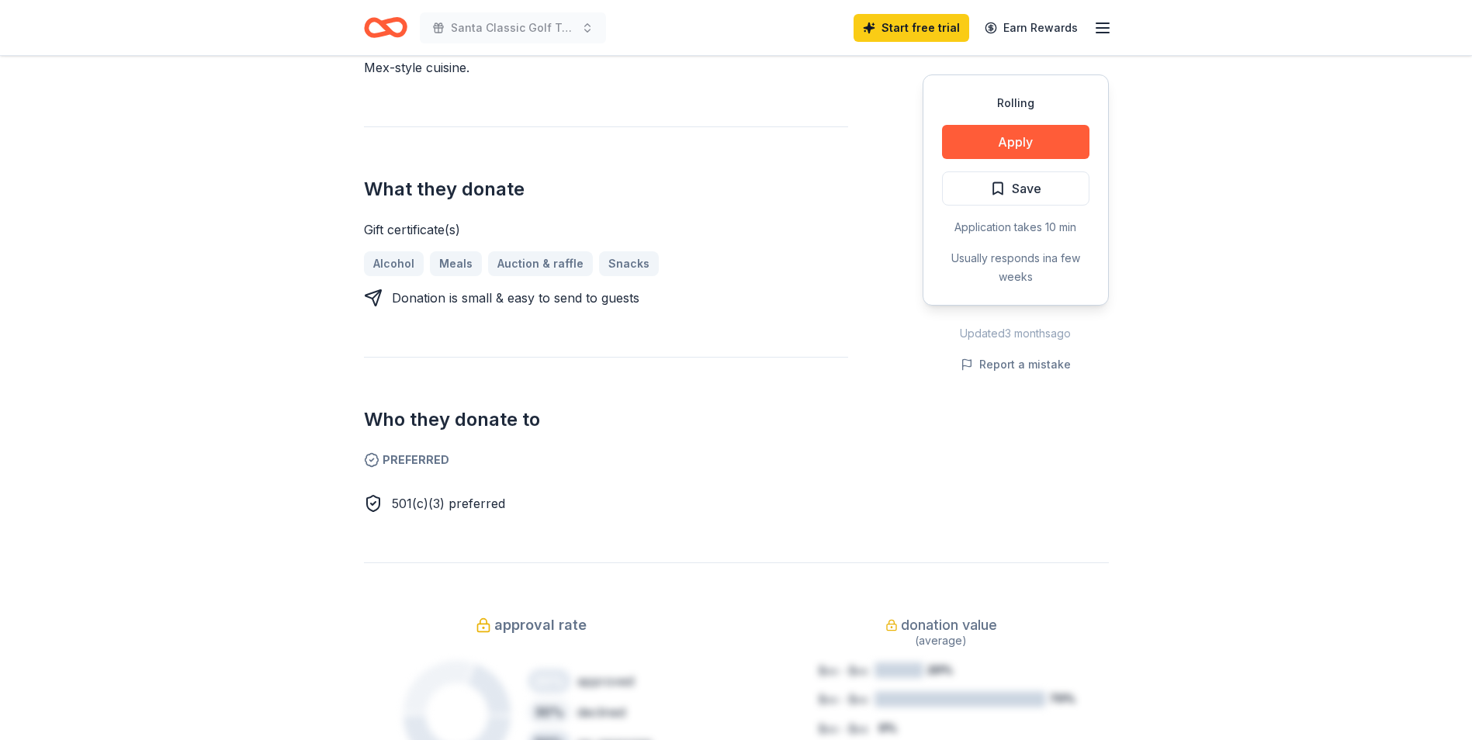
scroll to position [543, 0]
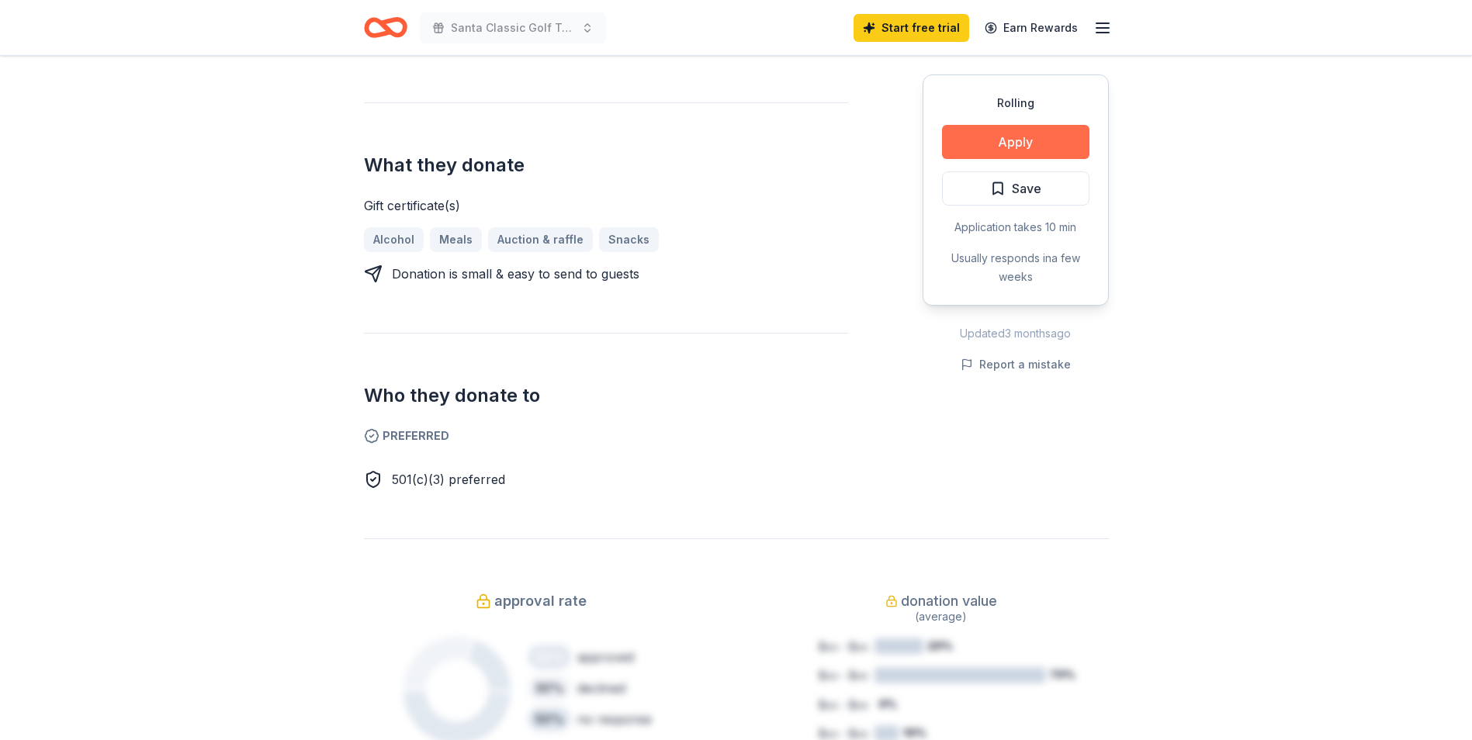
click at [1018, 136] on button "Apply" at bounding box center [1015, 142] width 147 height 34
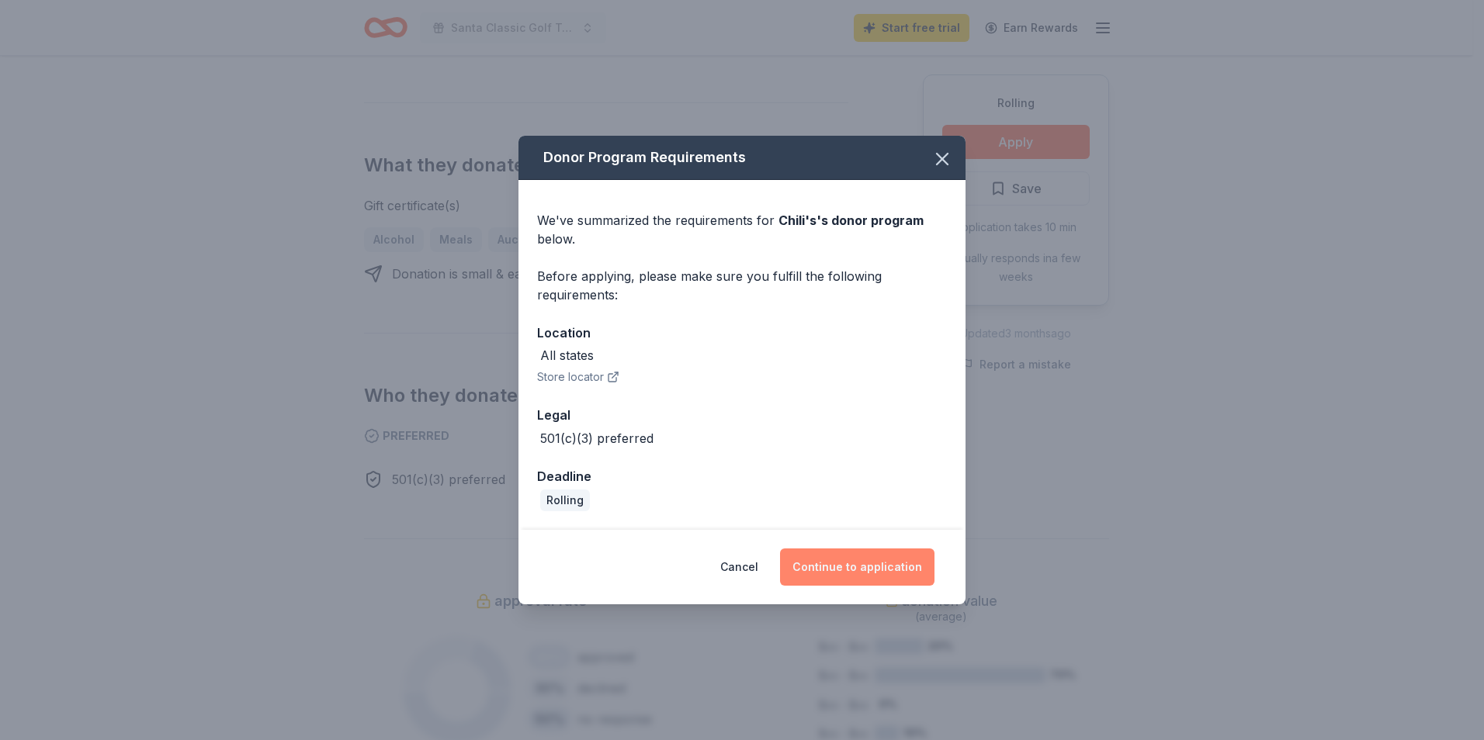
click at [844, 562] on button "Continue to application" at bounding box center [857, 567] width 154 height 37
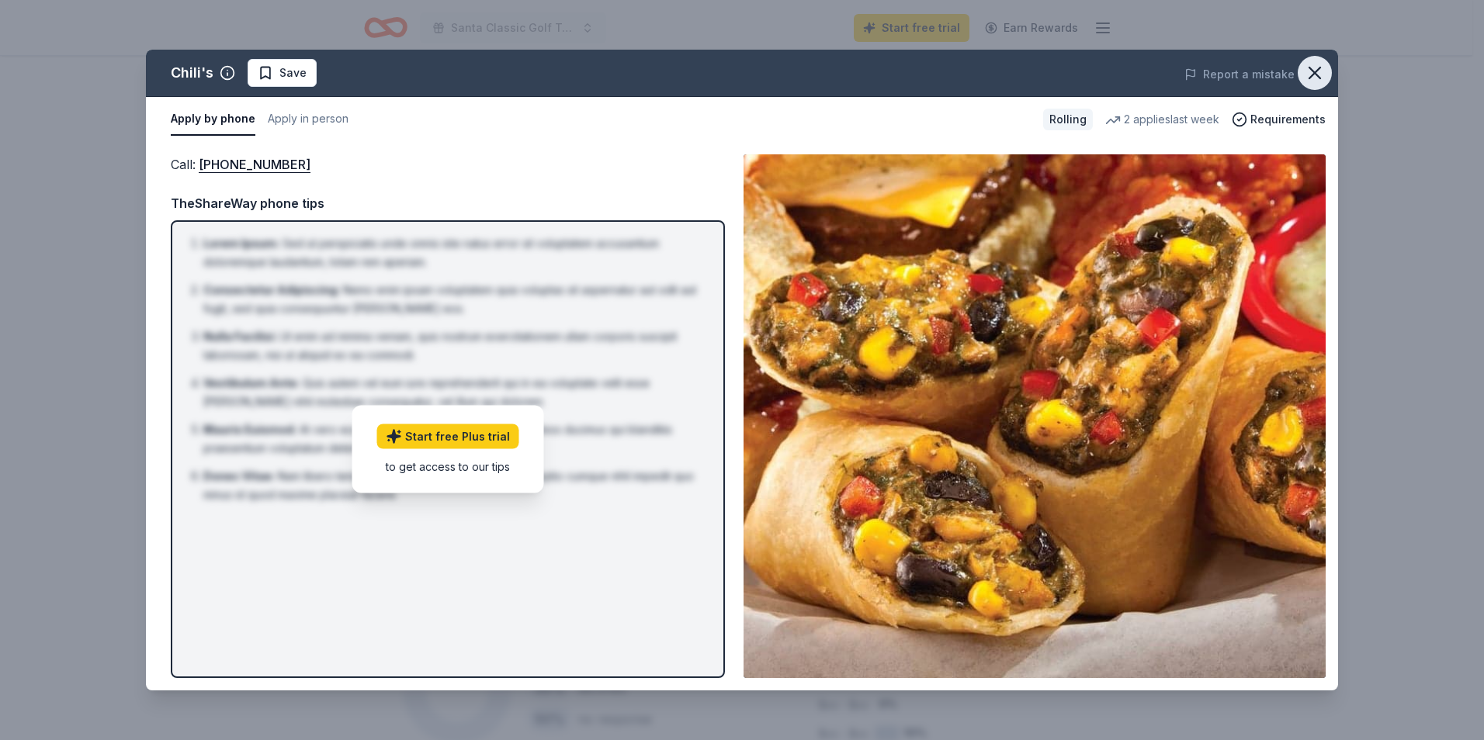
click at [1324, 74] on icon "button" at bounding box center [1315, 73] width 22 height 22
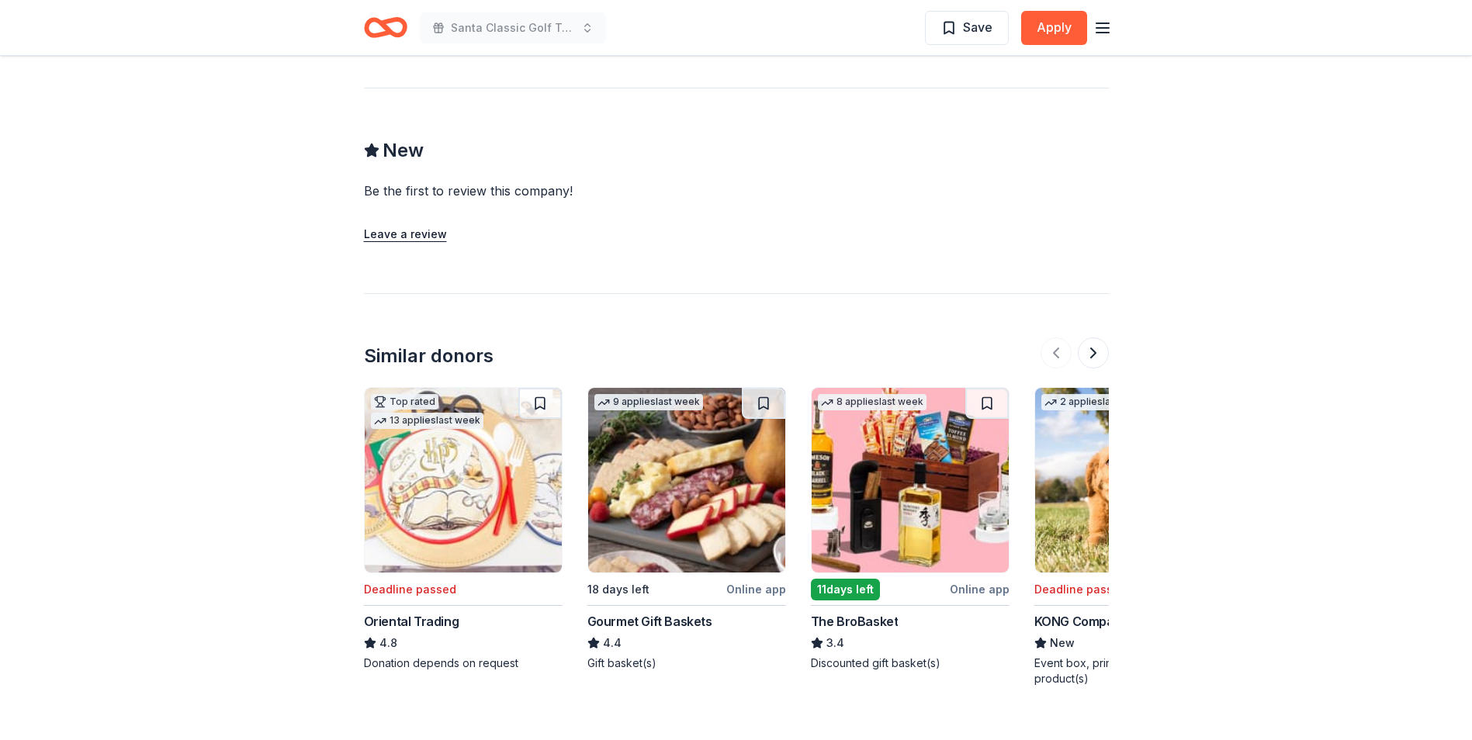
scroll to position [1552, 0]
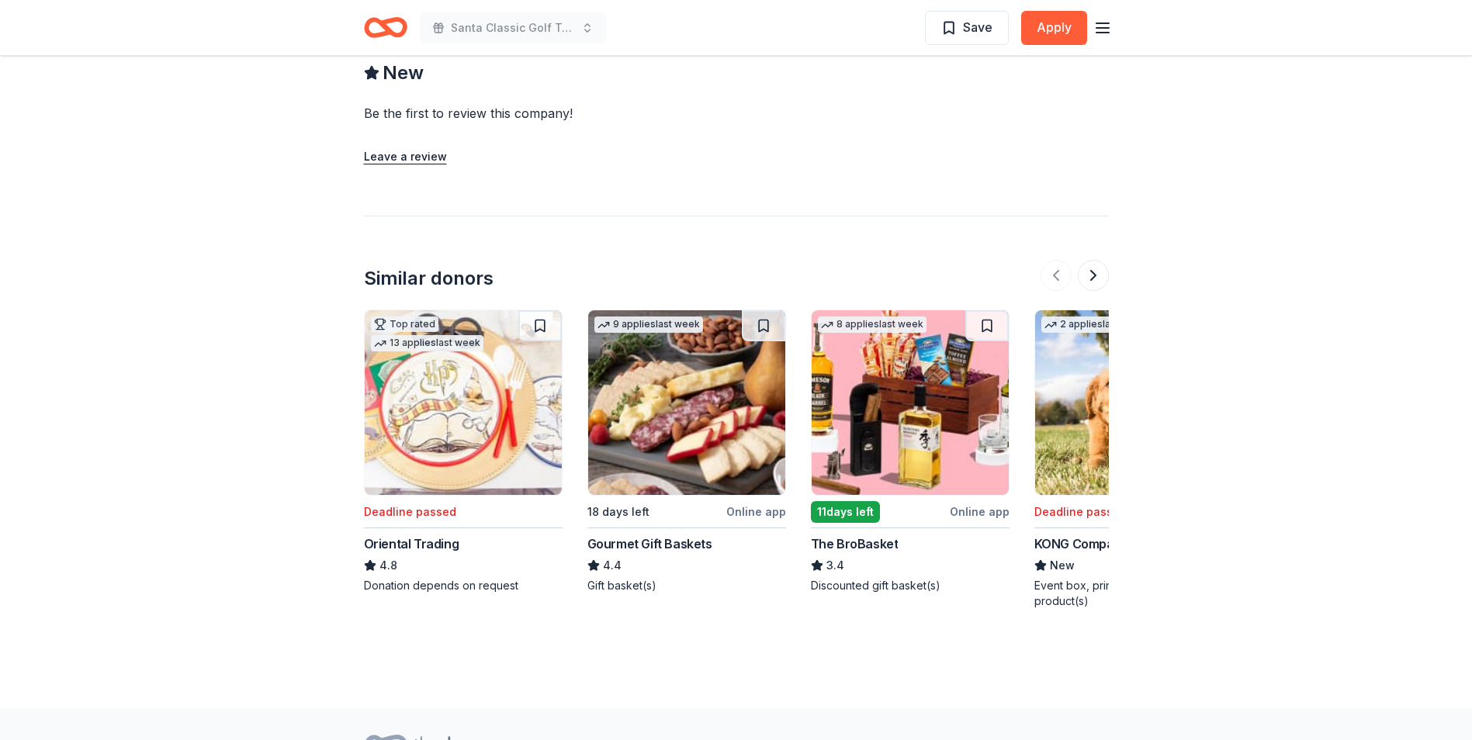
click at [629, 535] on div "Gourmet Gift Baskets" at bounding box center [649, 544] width 125 height 19
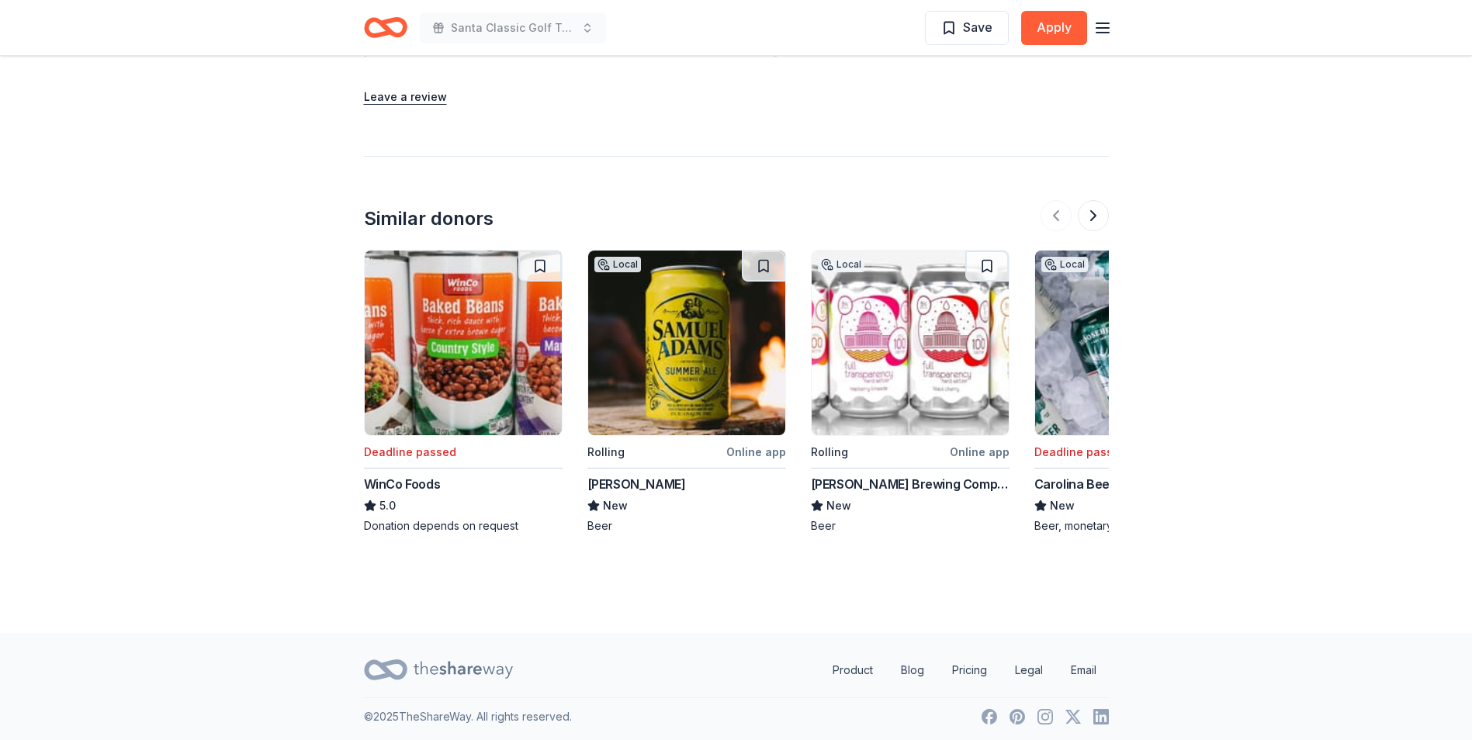
scroll to position [1796, 0]
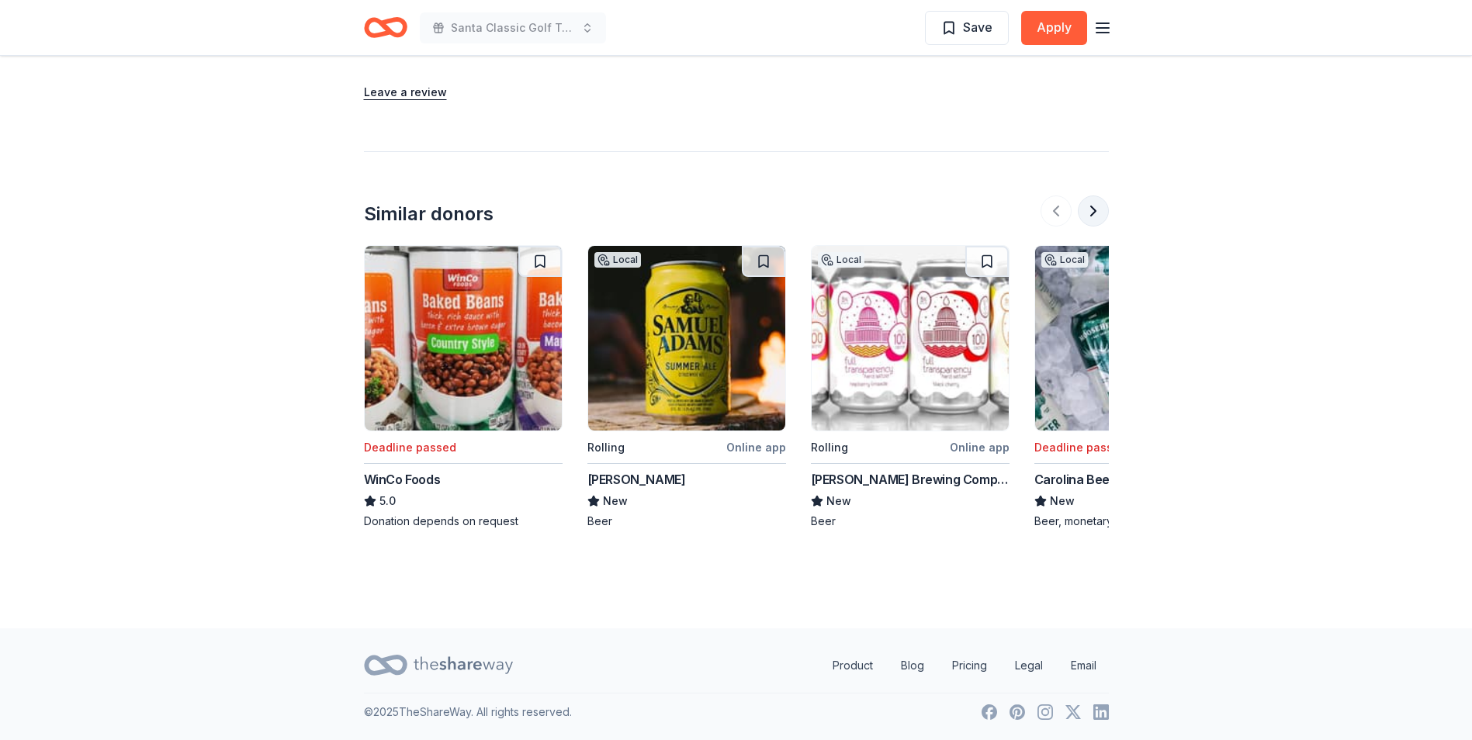
click at [1092, 212] on button at bounding box center [1093, 211] width 31 height 31
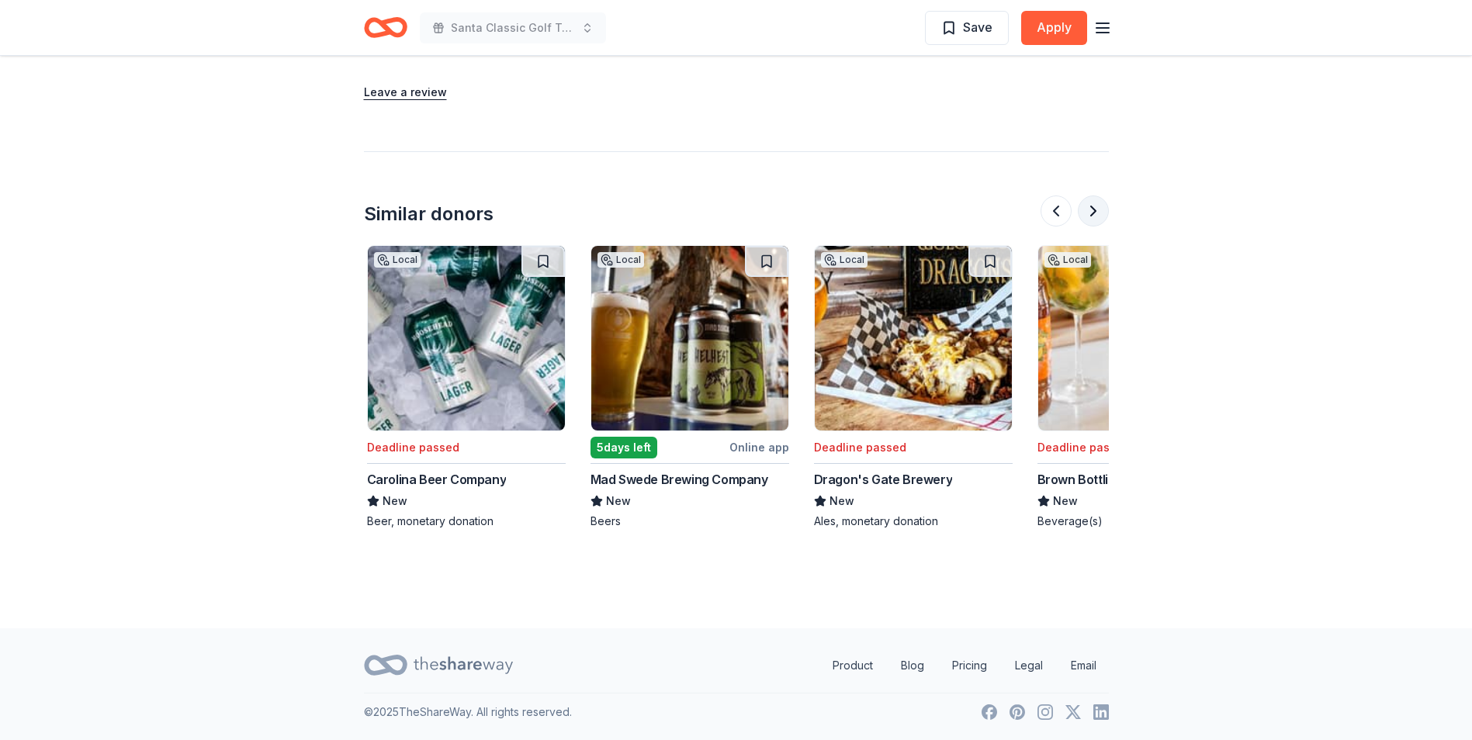
scroll to position [0, 670]
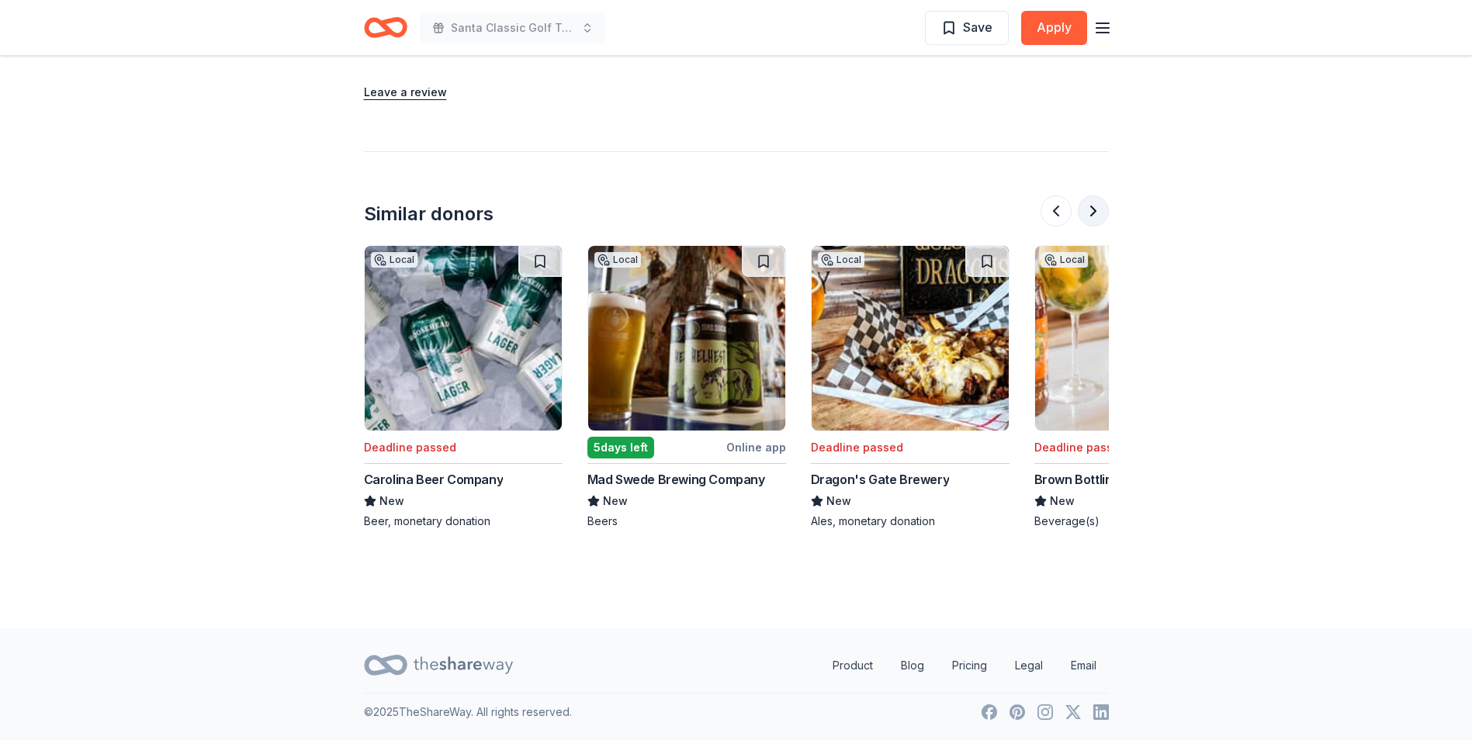
click at [1092, 212] on button at bounding box center [1093, 211] width 31 height 31
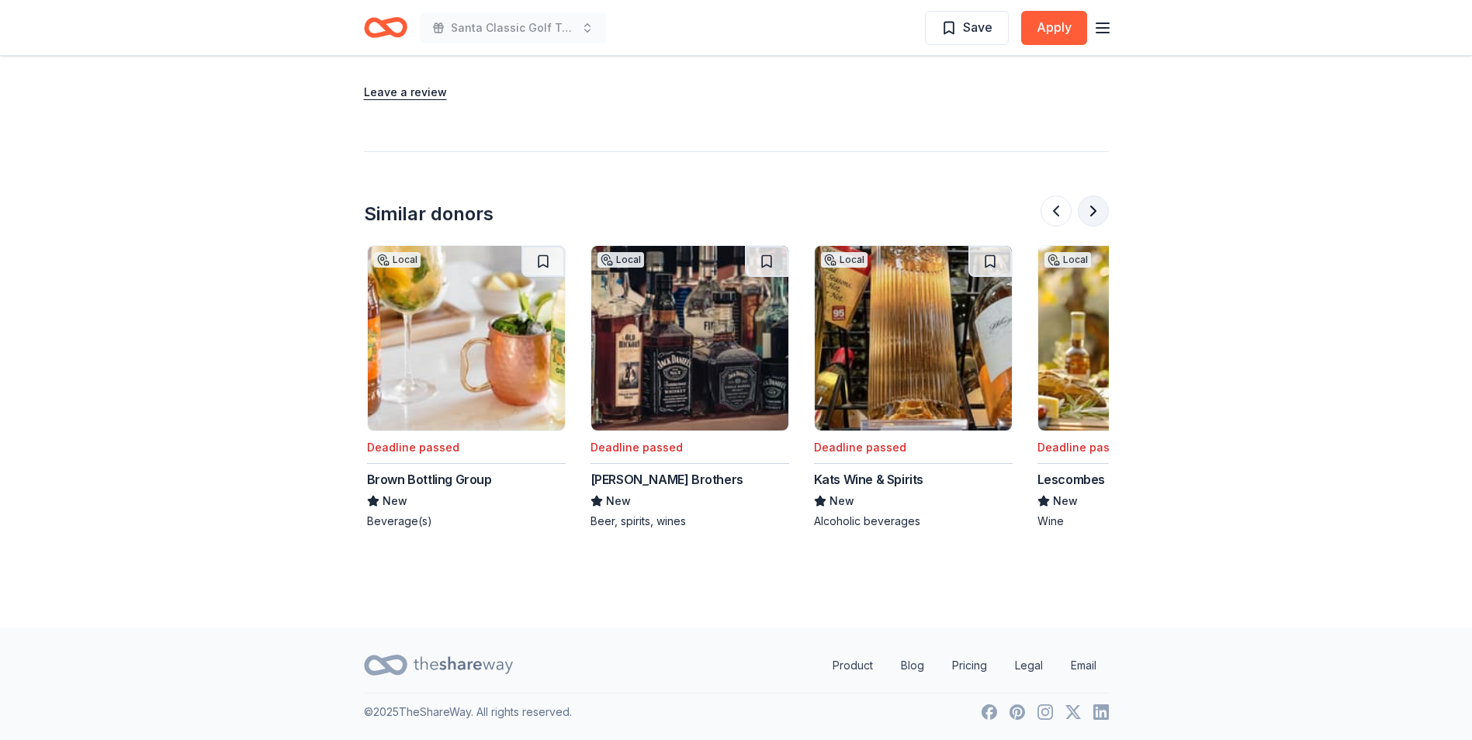
scroll to position [0, 1341]
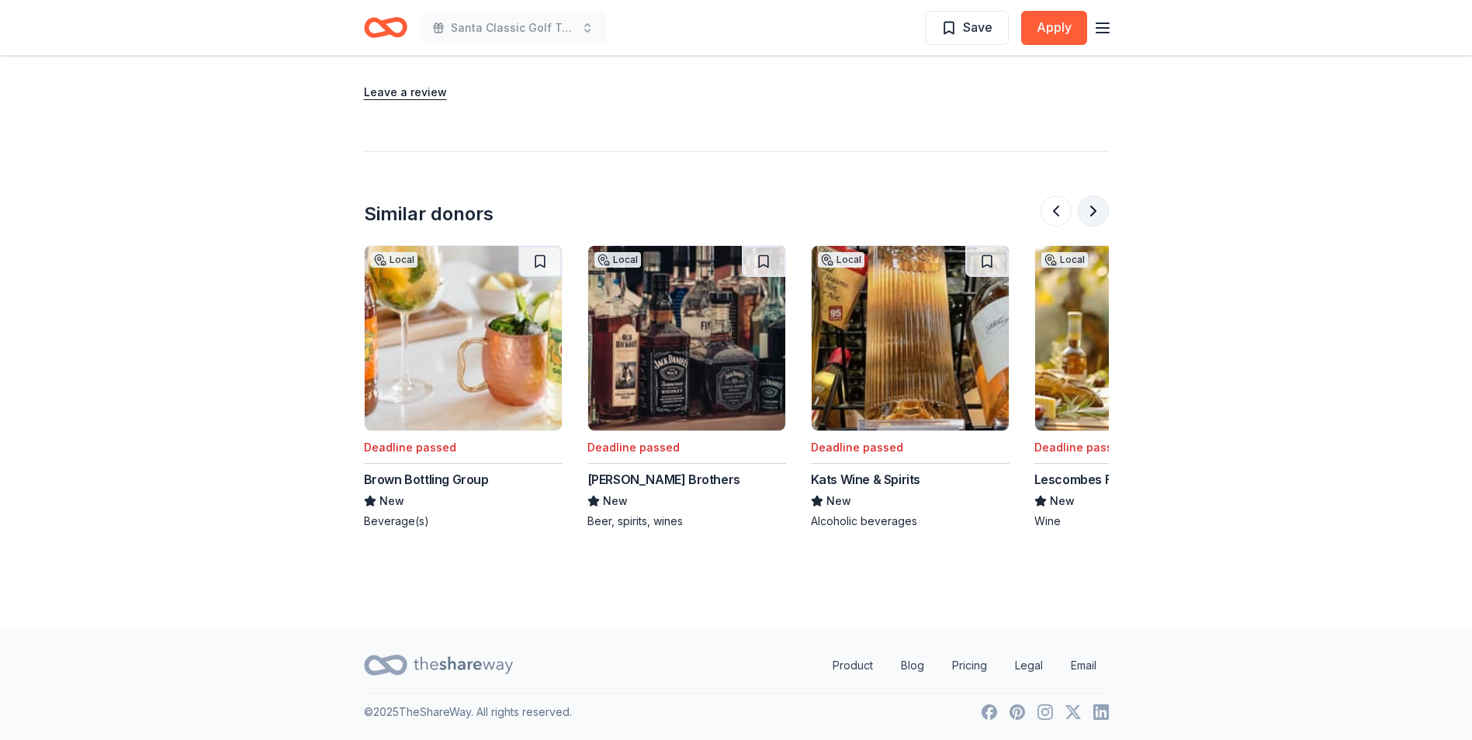
click at [1092, 212] on button at bounding box center [1093, 211] width 31 height 31
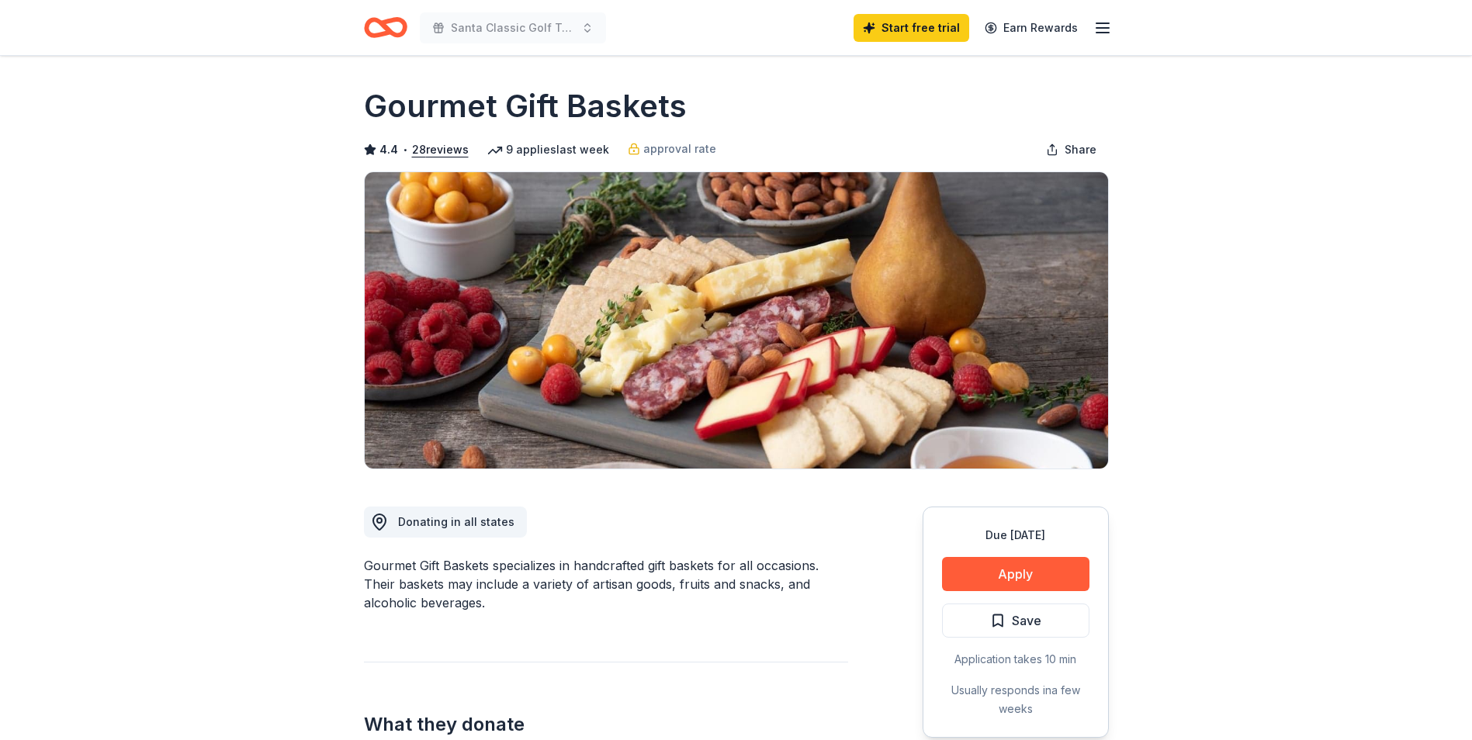
scroll to position [0, 0]
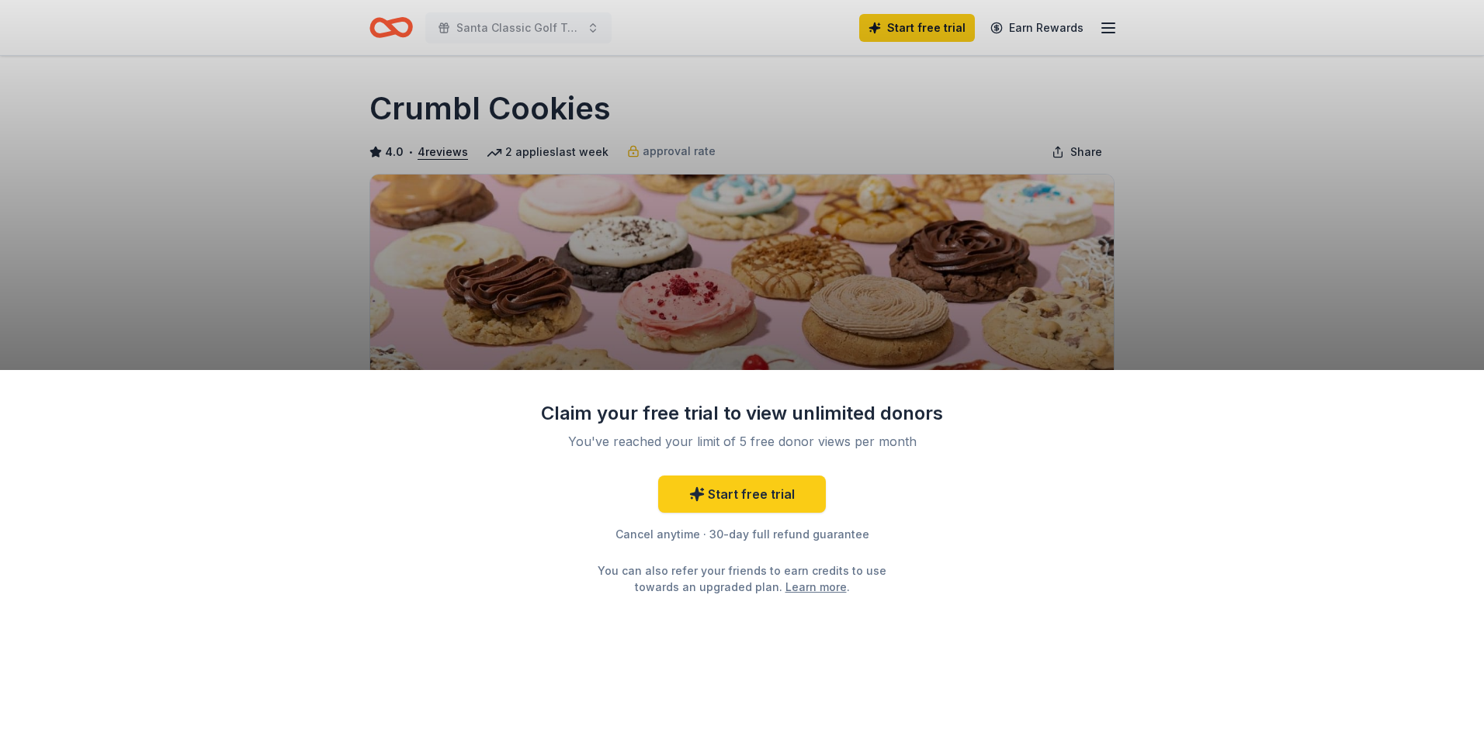
click at [1321, 248] on div "Claim your free trial to view unlimited donors You've reached your limit of 5 f…" at bounding box center [742, 370] width 1484 height 740
